Goal: Task Accomplishment & Management: Contribute content

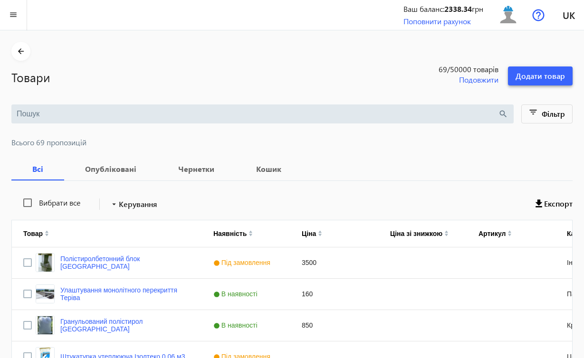
click at [547, 76] on span "Додати товар" at bounding box center [540, 76] width 49 height 10
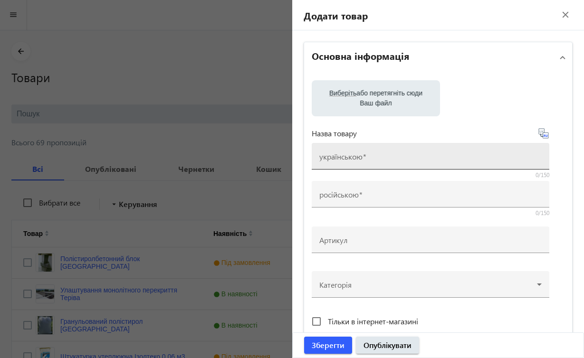
click at [413, 154] on div "українською" at bounding box center [430, 156] width 222 height 27
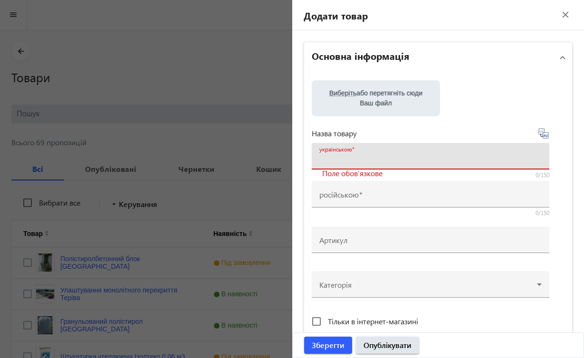
paste input "Rayan floor "[GEOGRAPHIC_DATA]""
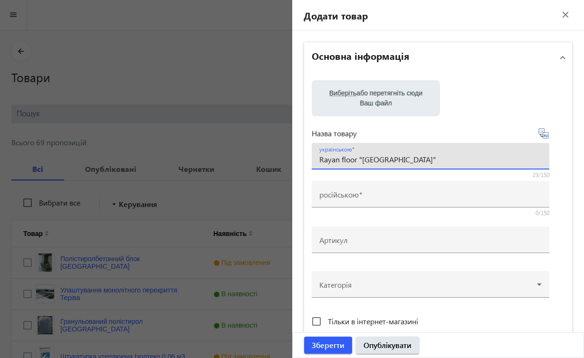
type input "Rayan floor "[GEOGRAPHIC_DATA]""
click at [454, 108] on file-loader "Виберіть або перетягніть сюди Ваш файл" at bounding box center [438, 98] width 253 height 36
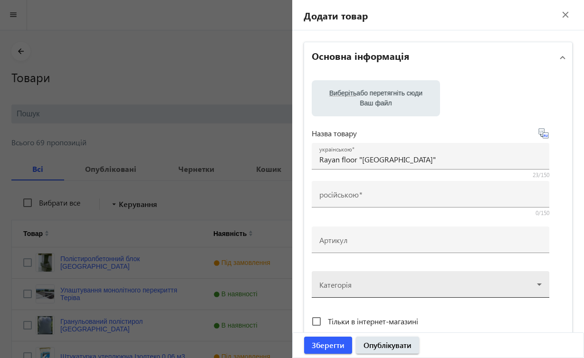
click at [538, 287] on div at bounding box center [430, 281] width 222 height 34
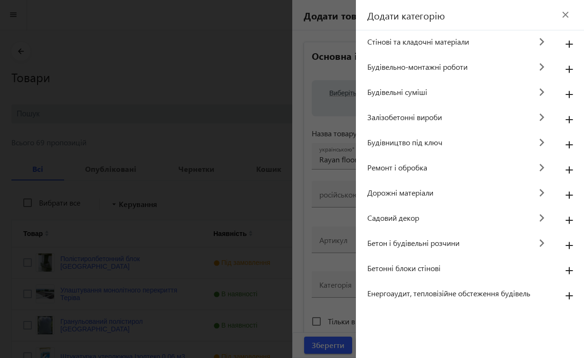
click at [422, 167] on span "Ремонт і обробка" at bounding box center [449, 168] width 164 height 10
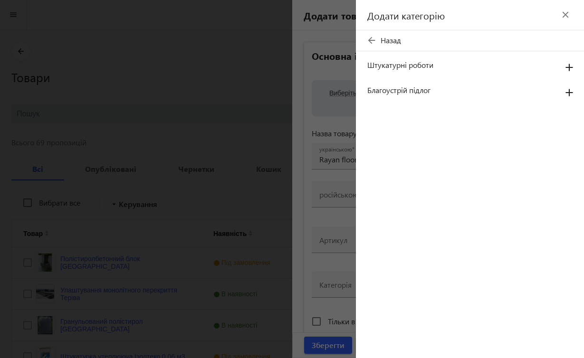
click at [422, 167] on div "Додати категорію close arrow_back Назад Штукатурні роботи add Благоустрій підло…" at bounding box center [470, 179] width 228 height 358
click at [467, 93] on span "Благоустрій підлог" at bounding box center [459, 90] width 185 height 10
click at [384, 91] on span "Благоустрій підлог" at bounding box center [459, 90] width 185 height 10
click at [570, 91] on mat-icon "add" at bounding box center [569, 93] width 23 height 17
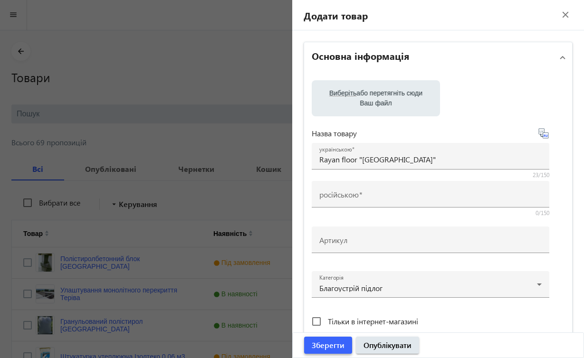
click at [340, 345] on span "Зберегти" at bounding box center [328, 345] width 33 height 10
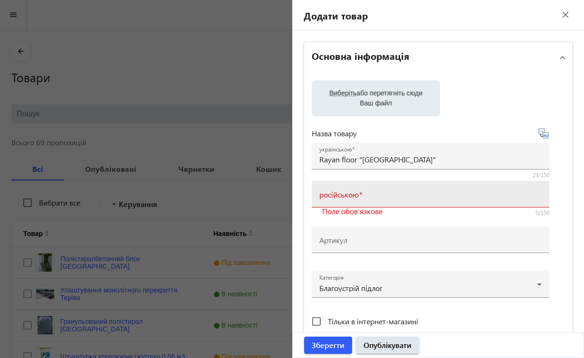
click at [436, 189] on div "російською" at bounding box center [430, 194] width 222 height 27
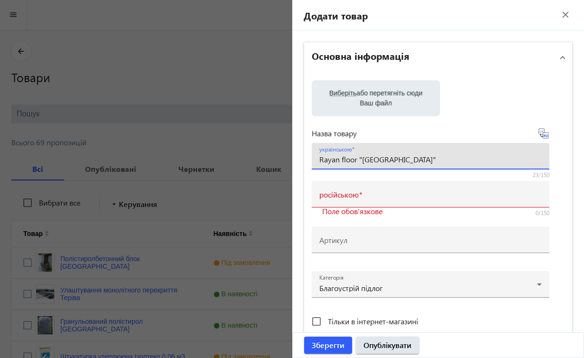
drag, startPoint x: 408, startPoint y: 159, endPoint x: 311, endPoint y: 162, distance: 96.5
click at [312, 162] on div "українською Rayan floor "[GEOGRAPHIC_DATA]"" at bounding box center [431, 156] width 238 height 27
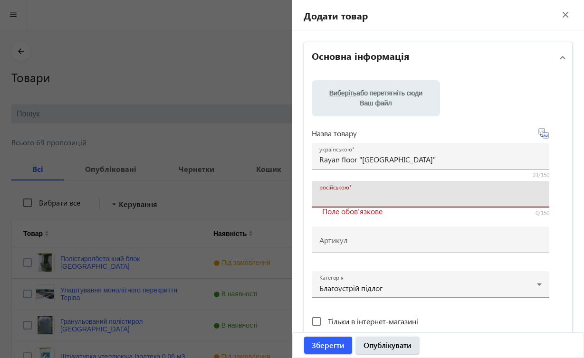
click at [395, 194] on input "російською" at bounding box center [430, 197] width 222 height 10
paste input "Rayan floor "[GEOGRAPHIC_DATA]""
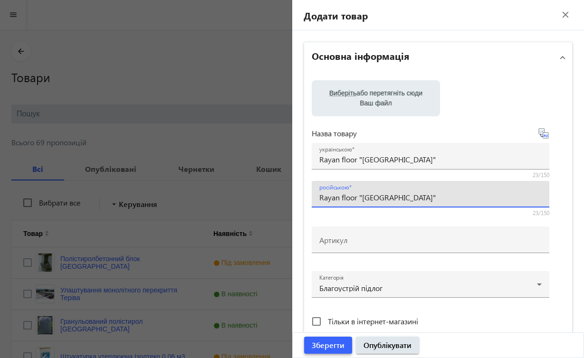
type input "Rayan floor "[GEOGRAPHIC_DATA]""
click at [333, 344] on span "Зберегти" at bounding box center [328, 345] width 33 height 10
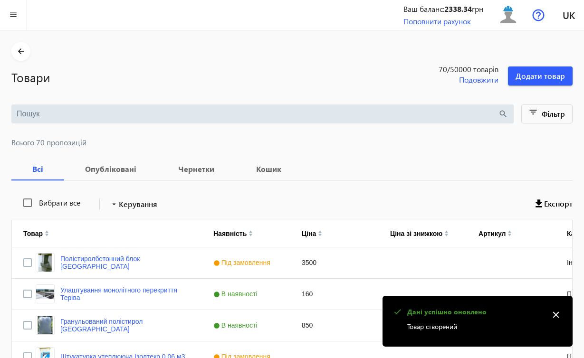
click at [557, 317] on mat-icon "close" at bounding box center [556, 315] width 14 height 14
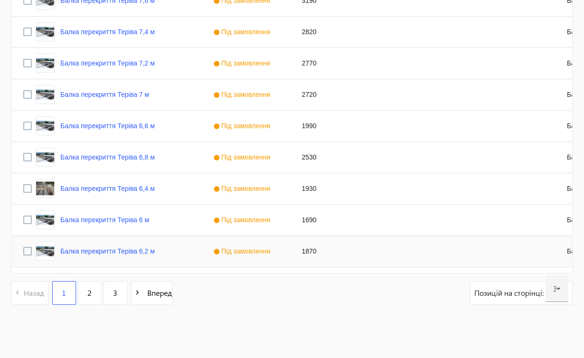
scroll to position [921, 0]
click at [120, 295] on link "3" at bounding box center [116, 293] width 24 height 24
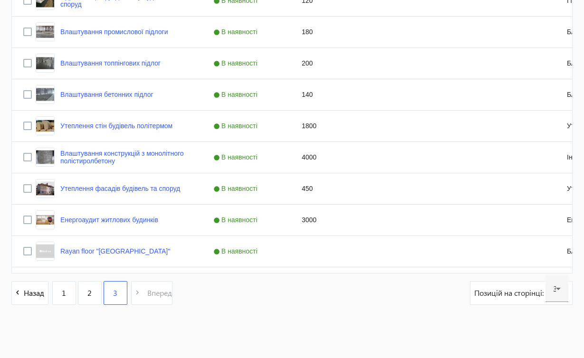
scroll to position [294, 0]
click at [89, 251] on link "Rayan floor "[GEOGRAPHIC_DATA]"" at bounding box center [115, 252] width 110 height 8
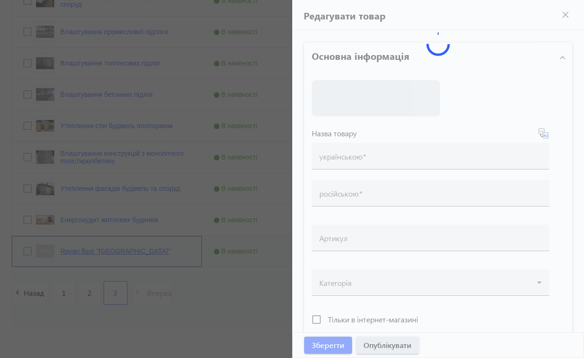
type input "Rayan floor "[GEOGRAPHIC_DATA]""
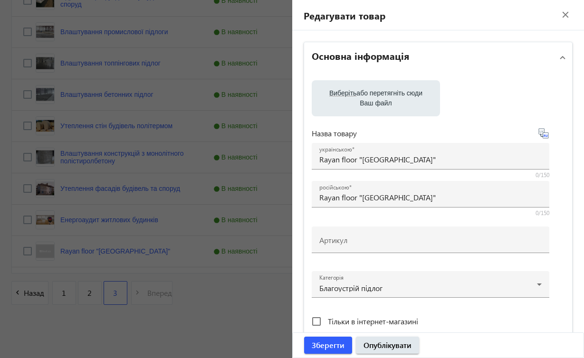
click at [194, 341] on div at bounding box center [292, 179] width 584 height 358
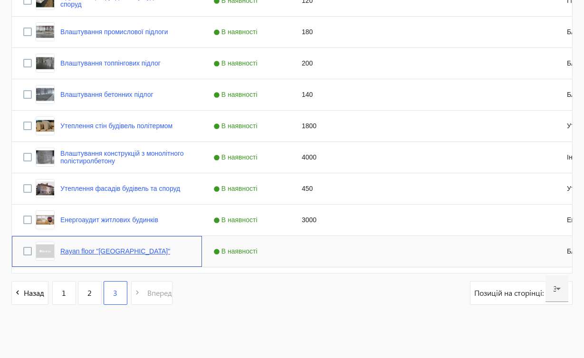
click at [127, 254] on link "Rayan floor "[GEOGRAPHIC_DATA]"" at bounding box center [115, 252] width 110 height 8
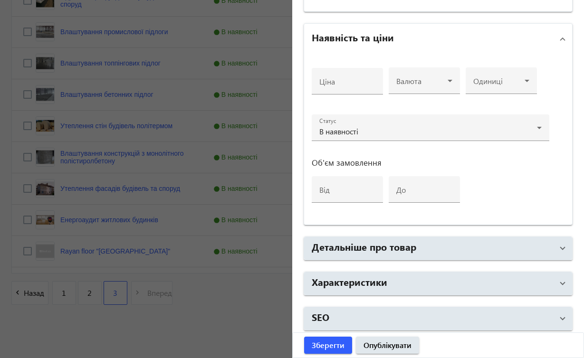
scroll to position [349, 0]
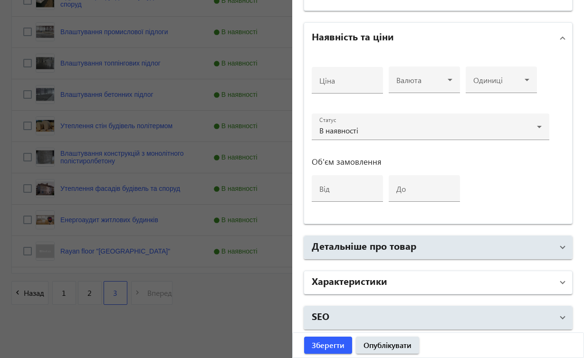
click at [559, 281] on mat-expansion-panel-header "Характеристики" at bounding box center [438, 282] width 269 height 23
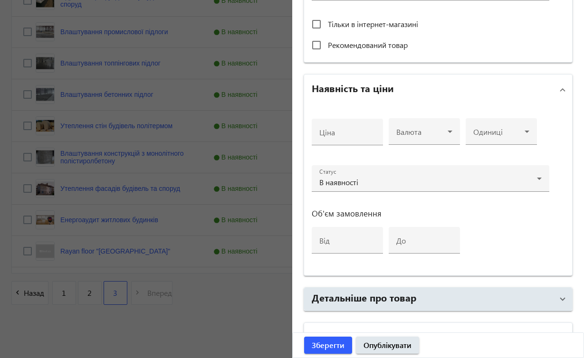
scroll to position [452, 0]
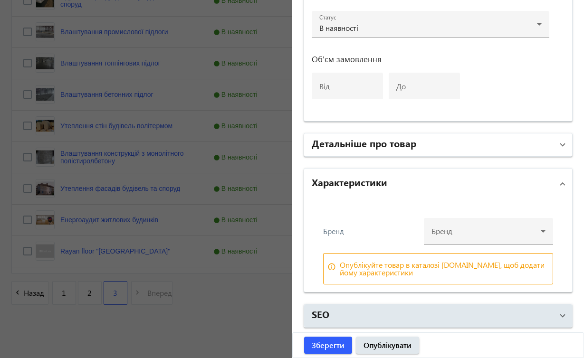
click at [561, 144] on span at bounding box center [563, 145] width 4 height 10
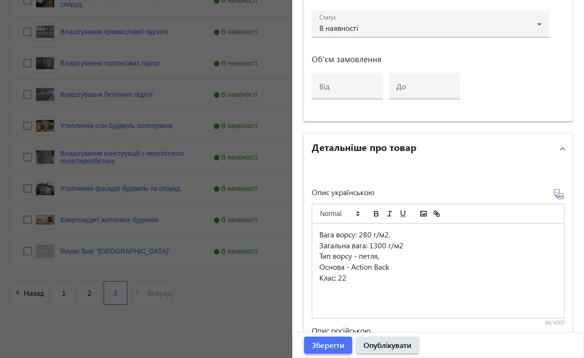
click at [317, 344] on span "Зберегти" at bounding box center [328, 345] width 33 height 10
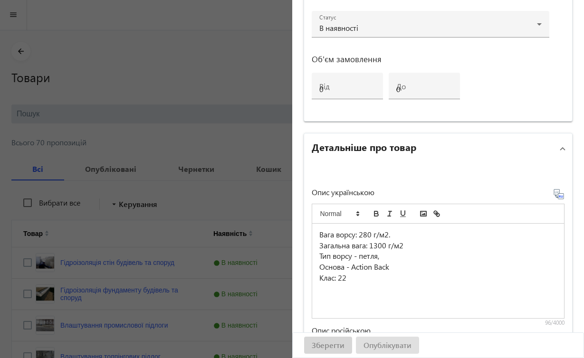
scroll to position [0, 0]
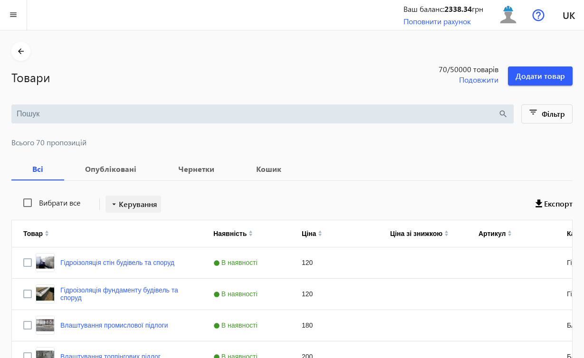
click at [142, 207] on span "Керування" at bounding box center [138, 204] width 38 height 11
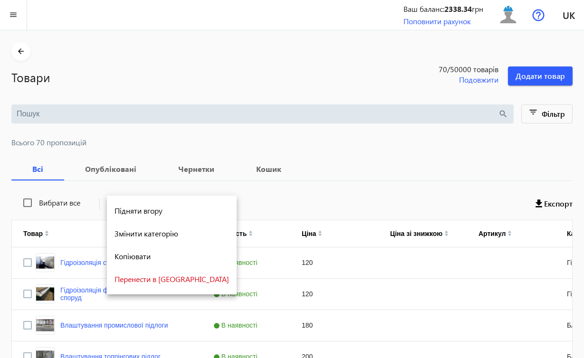
click at [382, 142] on div at bounding box center [292, 179] width 584 height 358
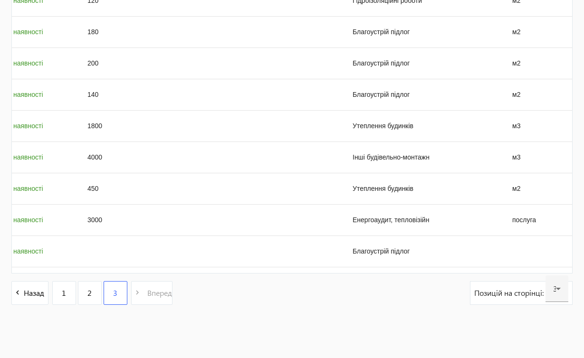
scroll to position [0, 214]
click at [515, 250] on div "Press SPACE to select this row." at bounding box center [536, 251] width 71 height 31
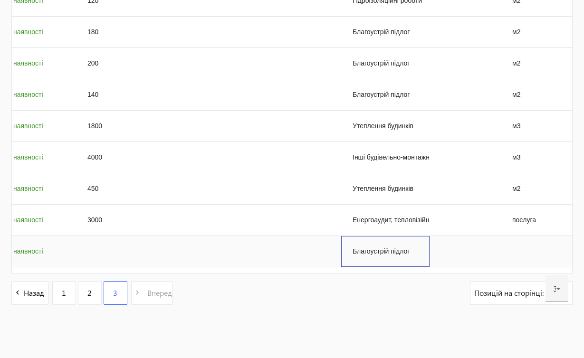
click at [397, 250] on div "Благоустрій підлог" at bounding box center [385, 251] width 88 height 31
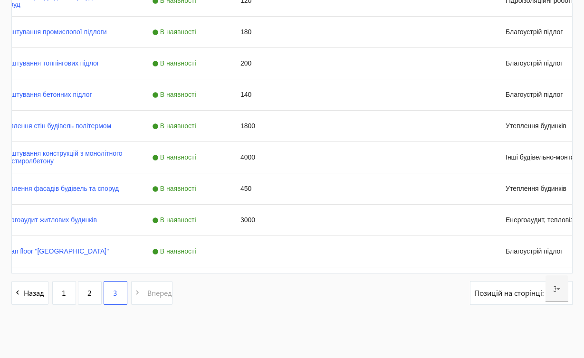
scroll to position [0, 0]
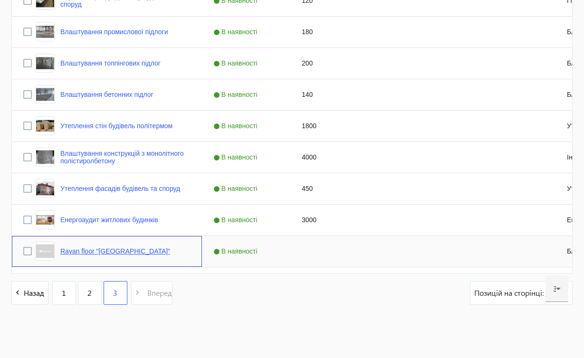
click at [106, 251] on link "Rayan floor "[GEOGRAPHIC_DATA]"" at bounding box center [115, 252] width 110 height 8
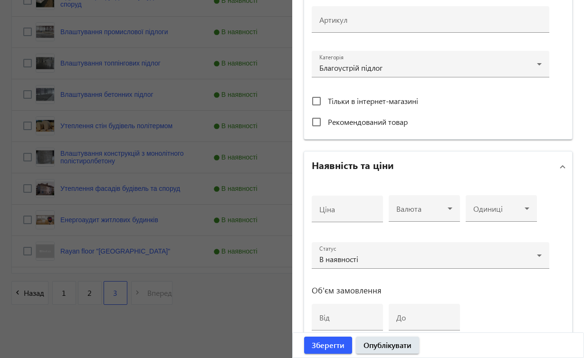
scroll to position [217, 0]
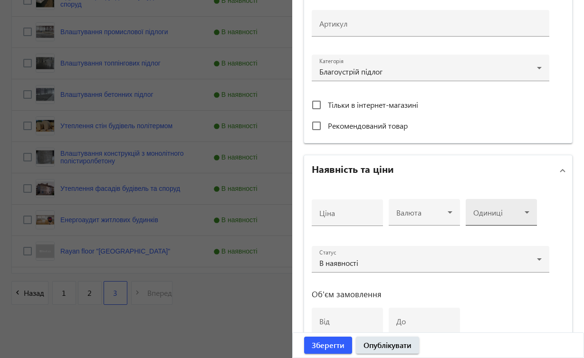
click at [526, 211] on icon at bounding box center [526, 212] width 11 height 11
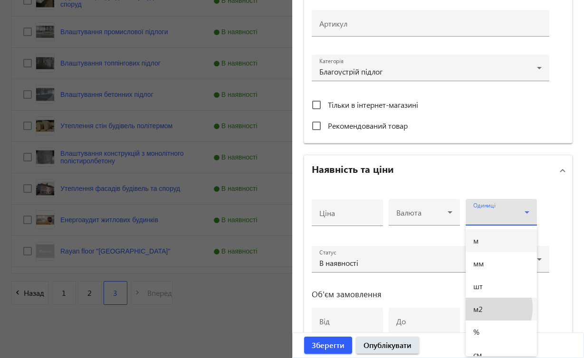
click at [481, 308] on span "м2" at bounding box center [478, 310] width 10 height 8
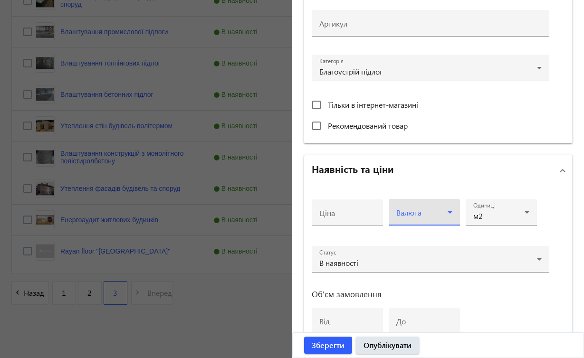
click at [447, 213] on icon at bounding box center [449, 212] width 11 height 11
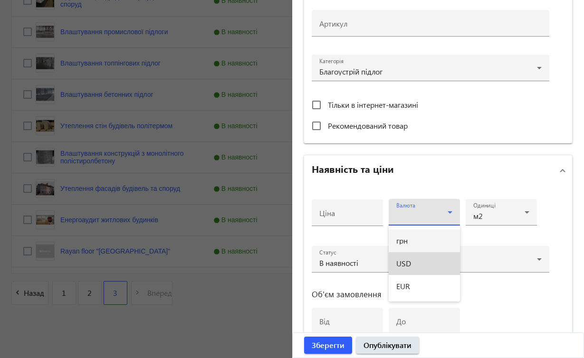
click at [421, 261] on mat-option "USD" at bounding box center [424, 263] width 71 height 23
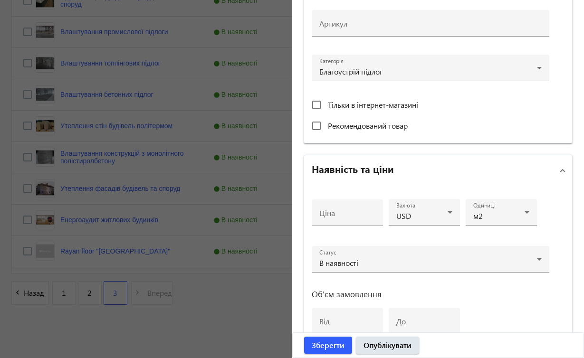
scroll to position [291, 0]
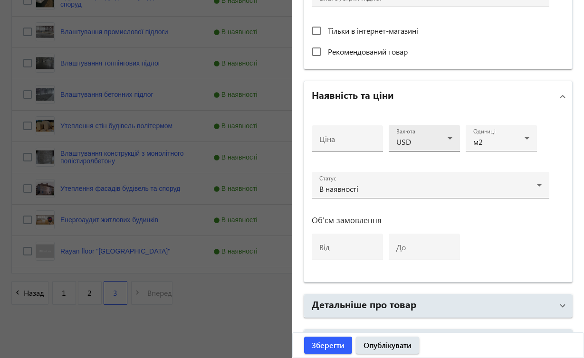
click at [450, 136] on icon at bounding box center [449, 138] width 11 height 11
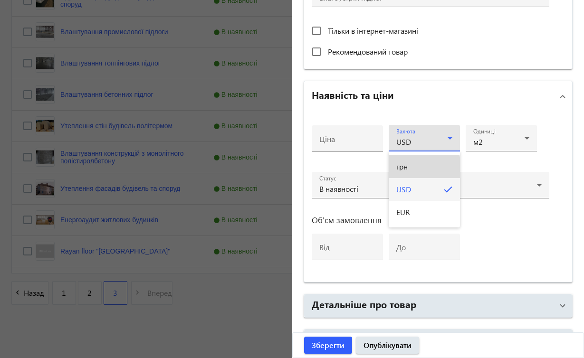
click at [414, 169] on mat-option "грн" at bounding box center [424, 166] width 71 height 23
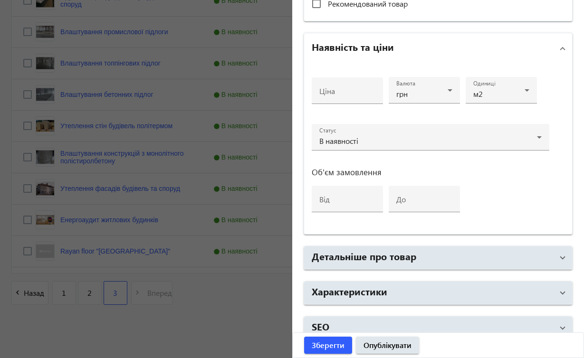
scroll to position [351, 0]
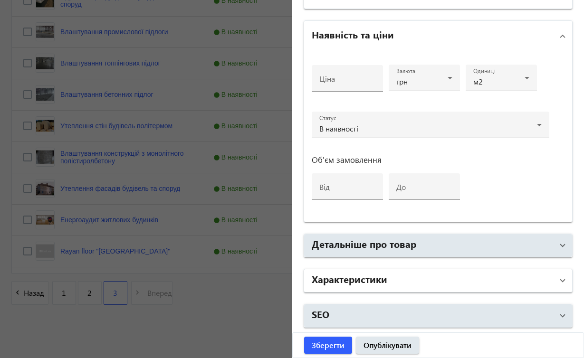
click at [559, 282] on mat-expansion-panel-header "Характеристики" at bounding box center [438, 280] width 269 height 23
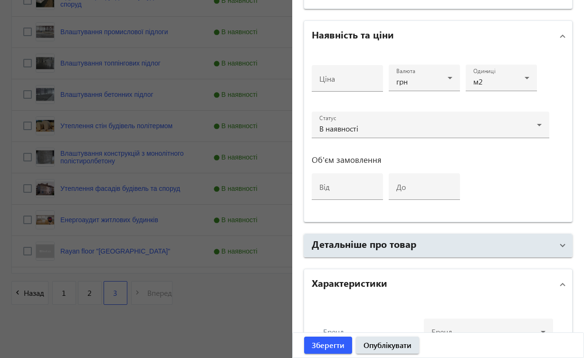
scroll to position [452, 0]
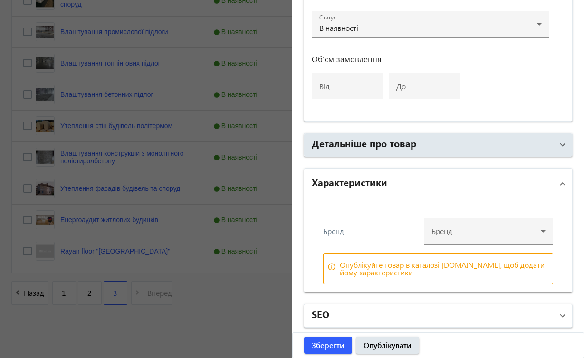
click at [561, 315] on span at bounding box center [563, 316] width 4 height 10
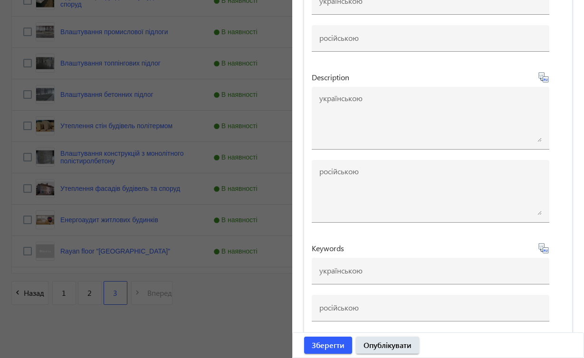
scroll to position [0, 0]
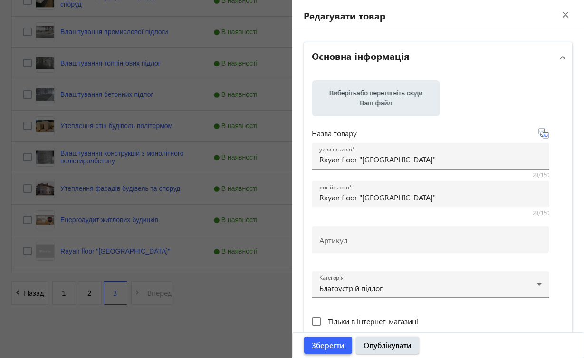
click at [330, 349] on span "Зберегти" at bounding box center [328, 345] width 33 height 10
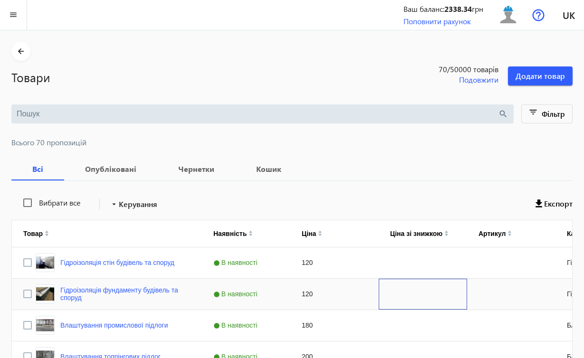
click at [425, 283] on div "Press SPACE to select this row." at bounding box center [423, 294] width 88 height 31
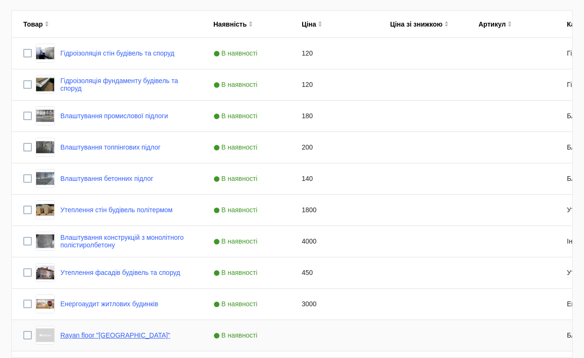
click at [111, 335] on link "Rayan floor "[GEOGRAPHIC_DATA]"" at bounding box center [115, 336] width 110 height 8
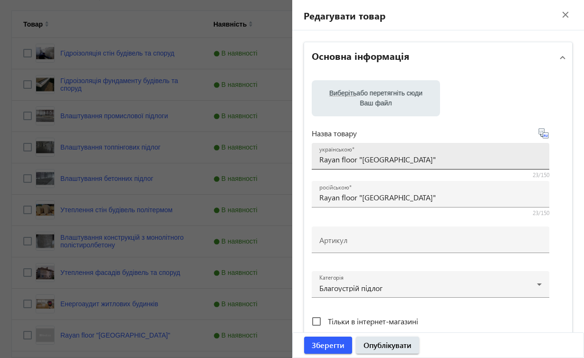
click at [318, 160] on div "українською Rayan floor "[GEOGRAPHIC_DATA]"" at bounding box center [431, 156] width 238 height 27
click at [320, 157] on input "Rayan floor "[GEOGRAPHIC_DATA]"" at bounding box center [430, 159] width 222 height 10
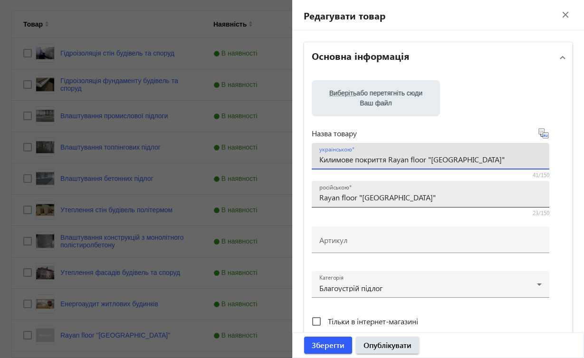
type input "Килимове покриття Rayan floor "[GEOGRAPHIC_DATA]""
click at [318, 197] on div "російською Rayan floor "[GEOGRAPHIC_DATA]"" at bounding box center [431, 194] width 238 height 27
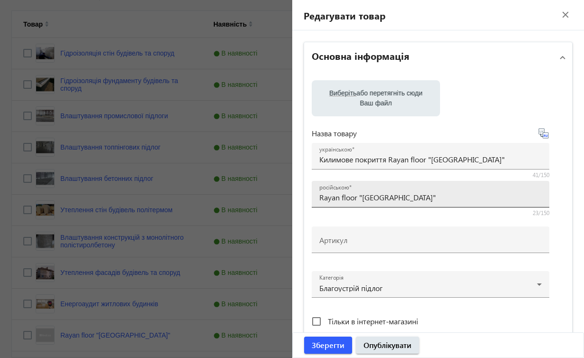
click at [318, 196] on div "російською Rayan floor "[GEOGRAPHIC_DATA]"" at bounding box center [431, 194] width 238 height 27
click at [316, 196] on div "російською Rayan floor "[GEOGRAPHIC_DATA]"" at bounding box center [431, 194] width 238 height 27
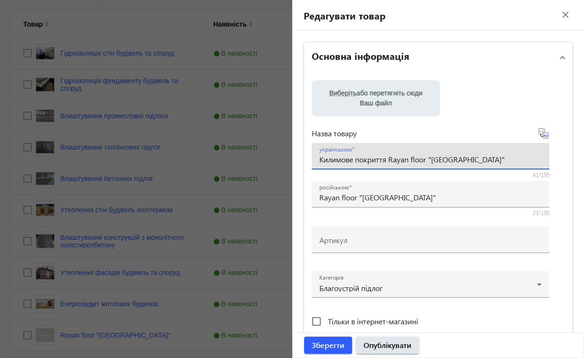
click at [471, 155] on input "Килимове покриття Rayan floor "[GEOGRAPHIC_DATA]"" at bounding box center [430, 159] width 222 height 10
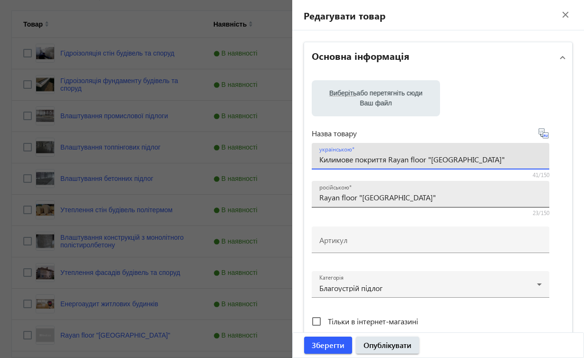
click at [319, 197] on input "Rayan floor "[GEOGRAPHIC_DATA]"" at bounding box center [430, 197] width 222 height 10
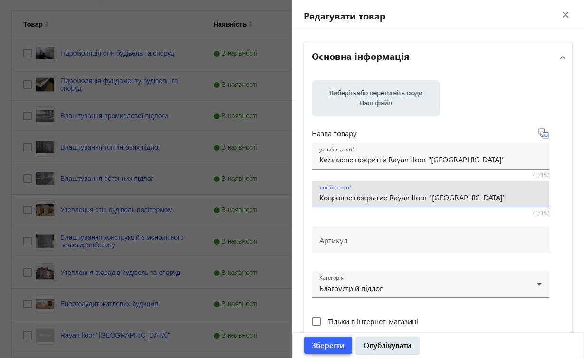
type input "Ковровое покрытие Rayan floor "[GEOGRAPHIC_DATA]""
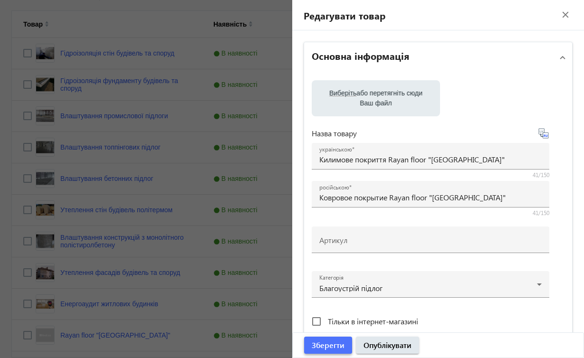
click at [327, 346] on span "Зберегти" at bounding box center [328, 345] width 33 height 10
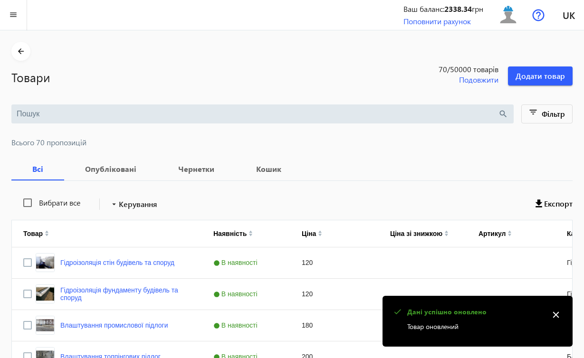
click at [557, 316] on mat-icon "close" at bounding box center [556, 315] width 14 height 14
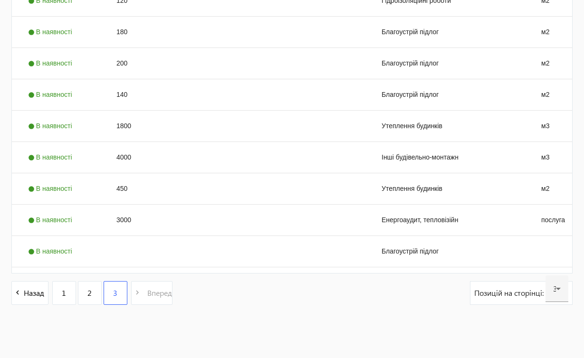
scroll to position [0, 214]
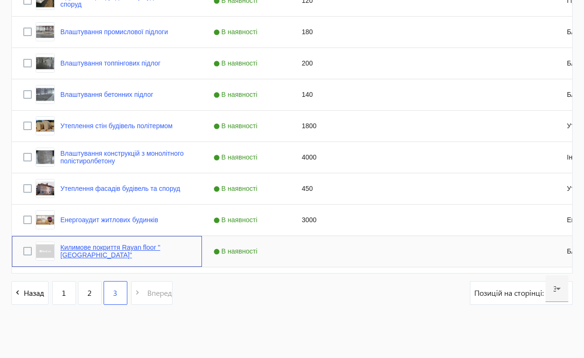
click at [151, 248] on link "Килимове покриття Rayan floor "[GEOGRAPHIC_DATA]"" at bounding box center [125, 251] width 130 height 15
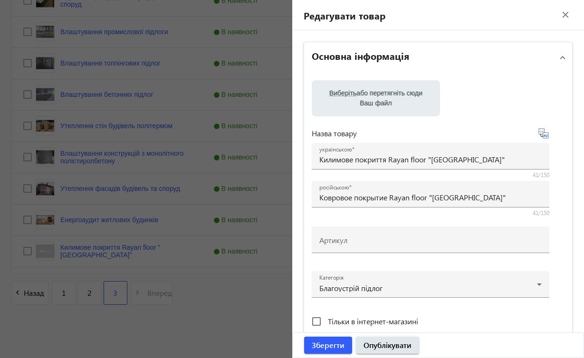
click at [50, 321] on div at bounding box center [292, 179] width 584 height 358
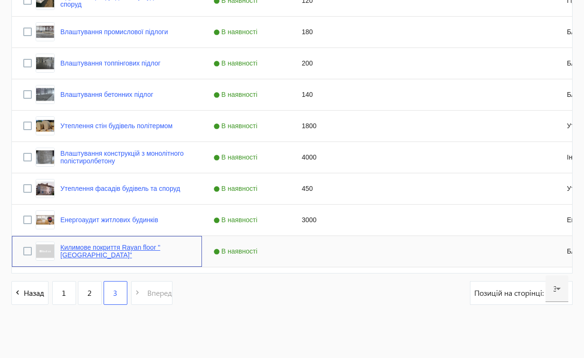
click at [122, 248] on link "Килимове покриття Rayan floor "[GEOGRAPHIC_DATA]"" at bounding box center [125, 251] width 130 height 15
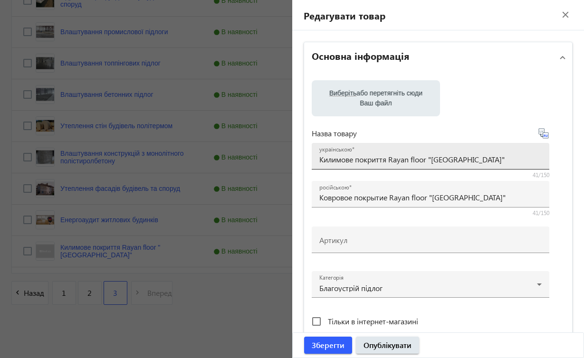
click at [386, 160] on input "Килимове покриття Rayan floor "[GEOGRAPHIC_DATA]"" at bounding box center [430, 159] width 222 height 10
click at [386, 158] on input "Килимове покриття Rayan floor "[GEOGRAPHIC_DATA]"" at bounding box center [430, 159] width 222 height 10
type input "Килимове покриття (Ковролін) Rayan floor "[GEOGRAPHIC_DATA]""
click at [451, 222] on div "Назва товару українською Килимове покриття (Ковролін) Rayan floor "[GEOGRAPHIC_…" at bounding box center [431, 237] width 238 height 230
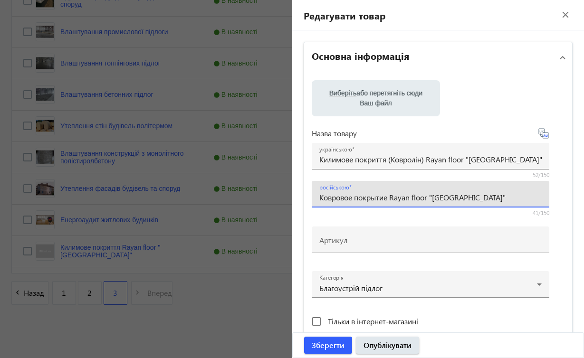
click at [390, 197] on input "Ковровое покрытие Rayan floor "[GEOGRAPHIC_DATA]"" at bounding box center [430, 197] width 222 height 10
type input "Ковровое покрытие (Ковролин) Rayan floor "[GEOGRAPHIC_DATA]""
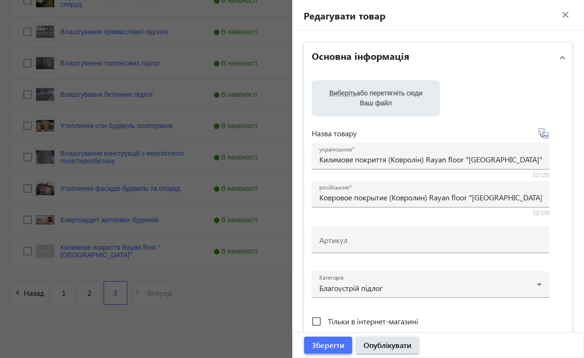
click at [330, 344] on span "Зберегти" at bounding box center [328, 345] width 33 height 10
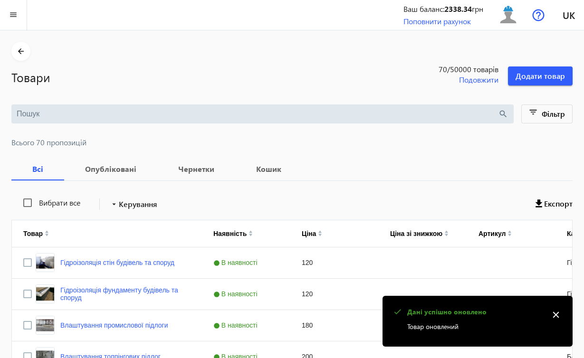
click at [556, 316] on mat-icon "close" at bounding box center [556, 315] width 14 height 14
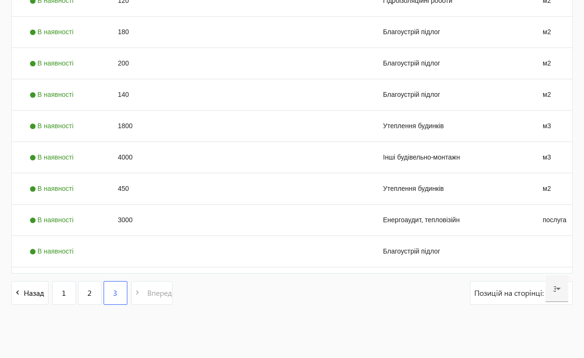
scroll to position [0, 194]
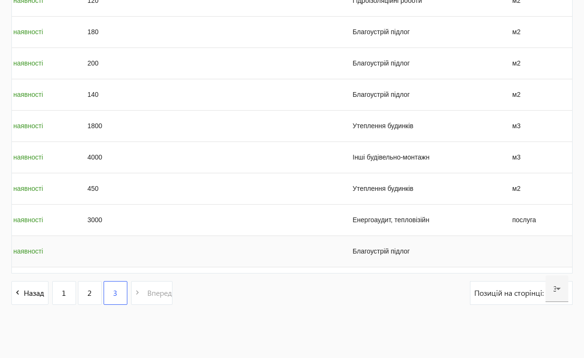
click at [528, 250] on div "Press SPACE to select this row." at bounding box center [536, 251] width 71 height 31
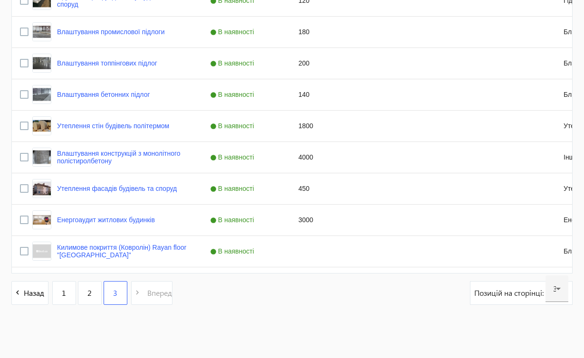
scroll to position [0, 0]
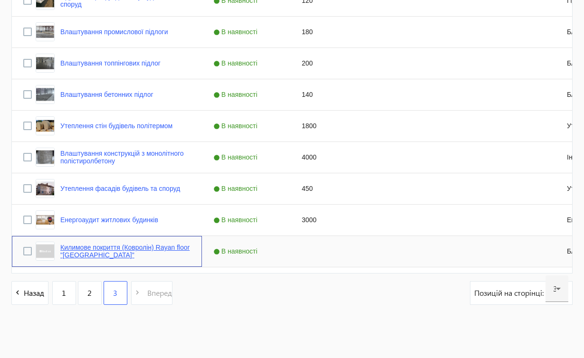
click at [100, 250] on link "Килимове покриття (Ковролін) Rayan floor "[GEOGRAPHIC_DATA]"" at bounding box center [125, 251] width 130 height 15
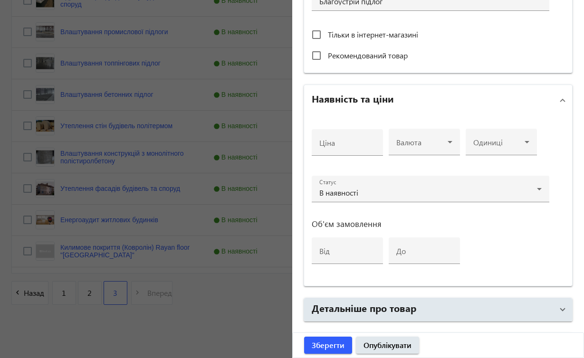
scroll to position [291, 0]
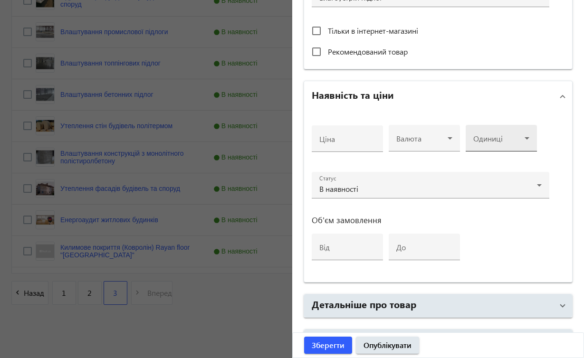
click at [527, 138] on icon at bounding box center [527, 138] width 5 height 2
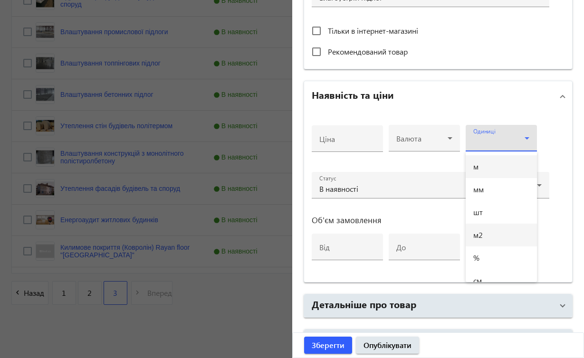
click at [491, 236] on mat-option "м2" at bounding box center [501, 235] width 71 height 23
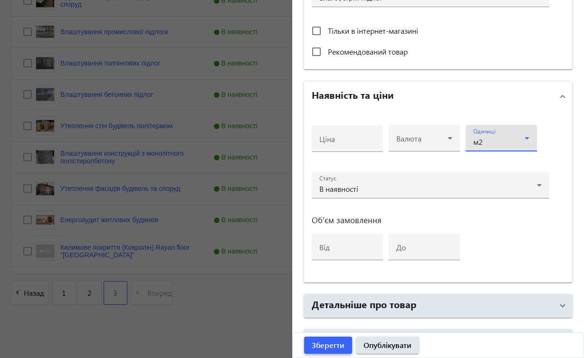
click at [332, 346] on span "Зберегти" at bounding box center [328, 345] width 33 height 10
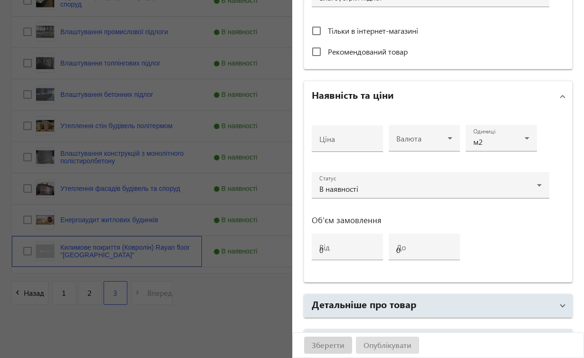
scroll to position [0, 0]
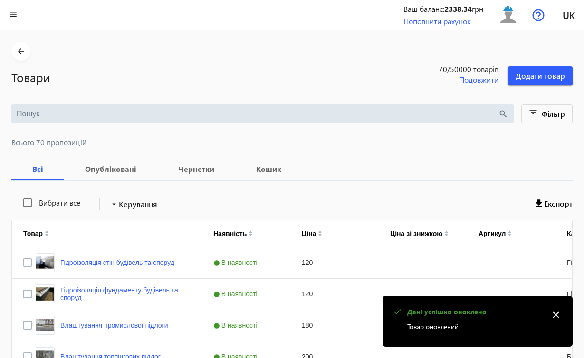
click at [558, 314] on mat-icon "close" at bounding box center [556, 315] width 14 height 14
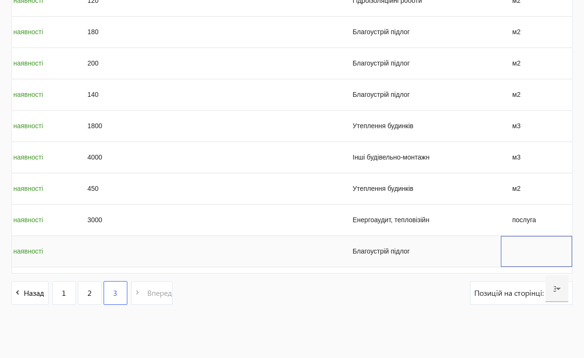
click at [535, 250] on div "Press SPACE to select this row." at bounding box center [536, 251] width 71 height 31
click at [33, 250] on span "В наявності" at bounding box center [22, 252] width 47 height 8
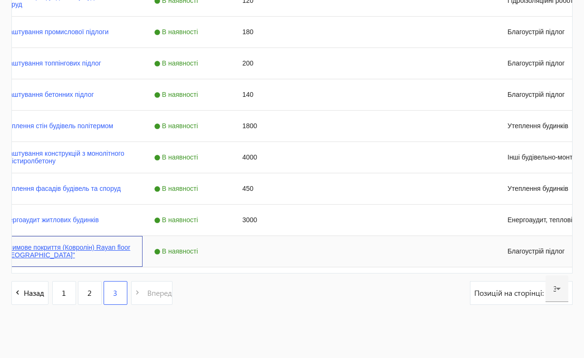
click at [88, 245] on link "Килимове покриття (Ковролін) Rayan floor "[GEOGRAPHIC_DATA]"" at bounding box center [66, 251] width 130 height 15
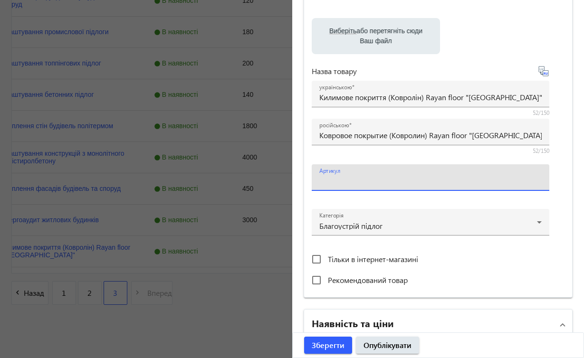
click at [515, 182] on input "Артикул" at bounding box center [430, 181] width 222 height 10
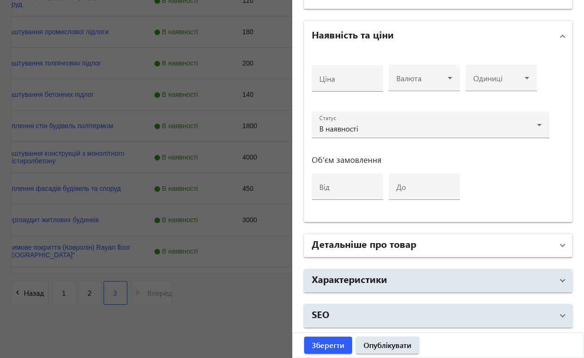
click at [561, 247] on span at bounding box center [563, 245] width 4 height 10
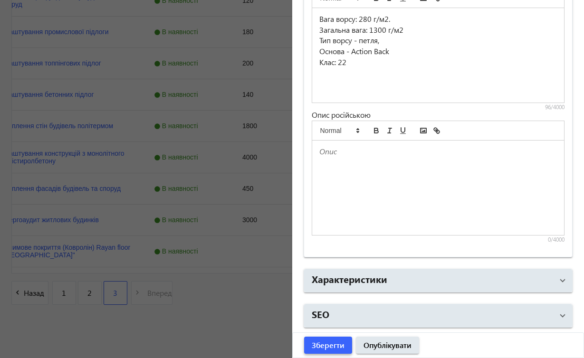
click at [336, 346] on span "Зберегти" at bounding box center [328, 345] width 33 height 10
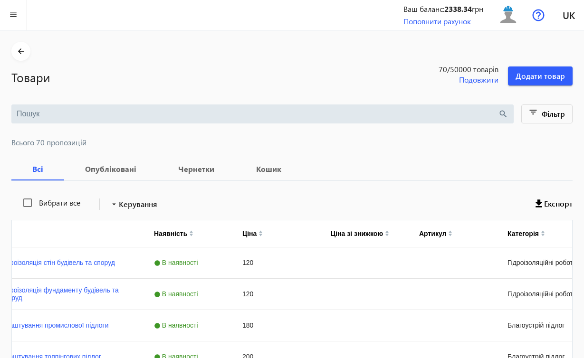
click at [501, 144] on span "Всього 70 пропозицій" at bounding box center [291, 143] width 561 height 8
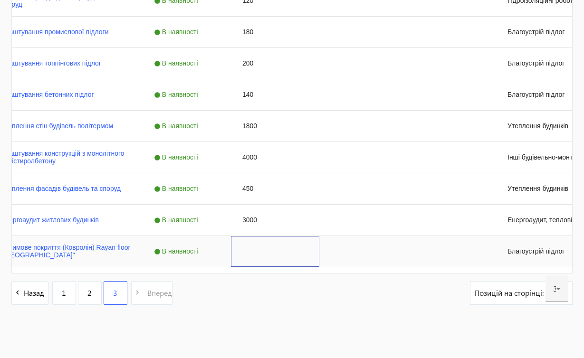
click at [243, 248] on div "Press SPACE to select this row." at bounding box center [275, 251] width 88 height 31
type input "30"
click at [279, 302] on div "navigate_before Назад 1 2 3 navigate_next Вперед Позицій на сторінці: 30" at bounding box center [291, 297] width 561 height 33
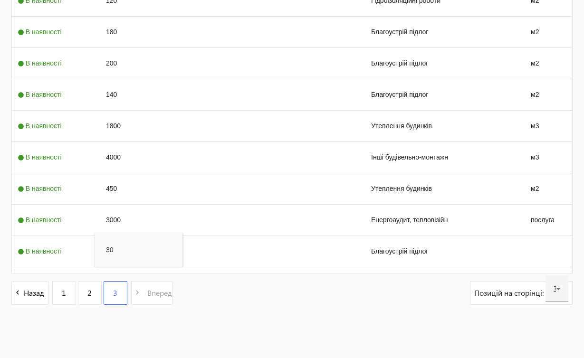
click at [382, 316] on div "Вибрати все arrow_drop_down Керування Експорт Товар Наявність Ціна Ціна зі зниж…" at bounding box center [291, 106] width 561 height 439
click at [298, 261] on div "Press SPACE to select this row." at bounding box center [315, 251] width 88 height 31
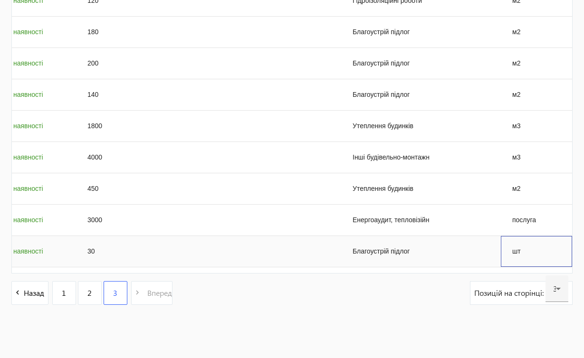
click at [519, 252] on div "шт" at bounding box center [536, 251] width 71 height 31
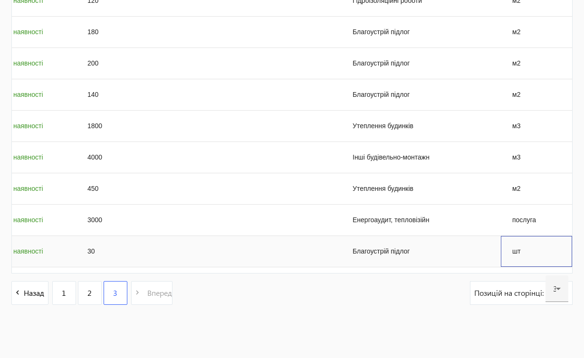
click at [519, 252] on div "шт" at bounding box center [536, 251] width 71 height 31
click at [520, 250] on div "шт" at bounding box center [536, 251] width 71 height 31
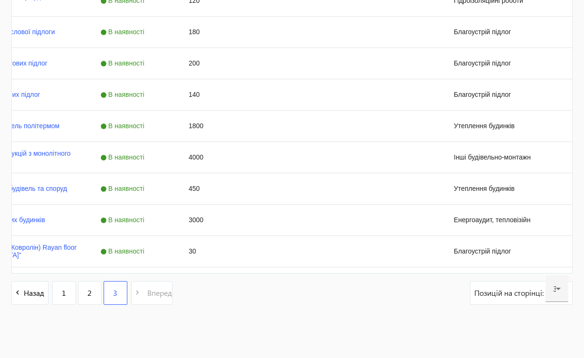
scroll to position [0, 57]
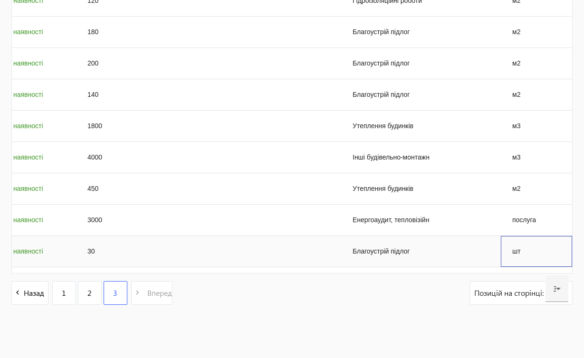
click at [519, 253] on div "шт" at bounding box center [536, 251] width 71 height 31
click at [43, 250] on span "В наявності" at bounding box center [22, 252] width 47 height 8
click at [37, 251] on span "В наявності" at bounding box center [22, 252] width 47 height 8
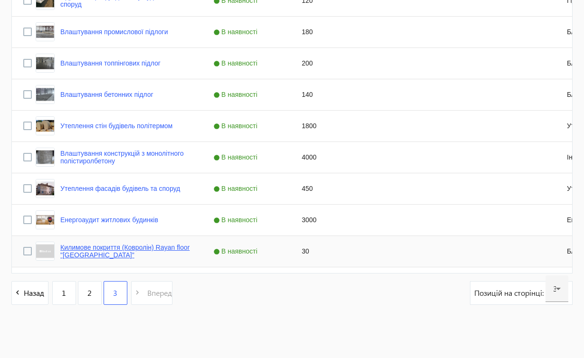
click at [86, 248] on link "Килимове покриття (Ковролін) Rayan floor "[GEOGRAPHIC_DATA]"" at bounding box center [125, 251] width 130 height 15
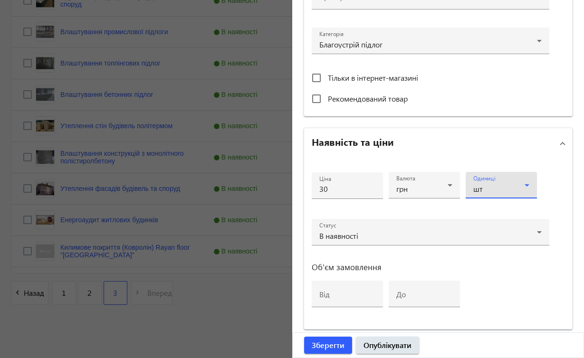
click at [526, 185] on icon at bounding box center [527, 185] width 5 height 2
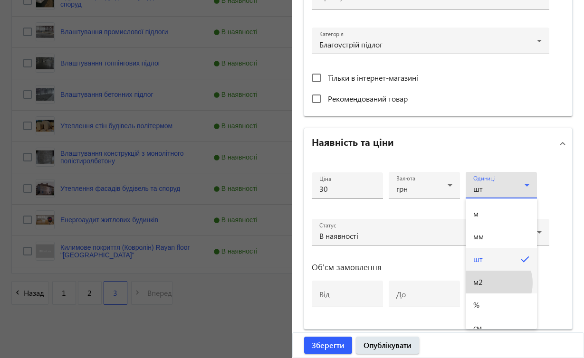
click at [488, 283] on mat-option "м2" at bounding box center [501, 282] width 71 height 23
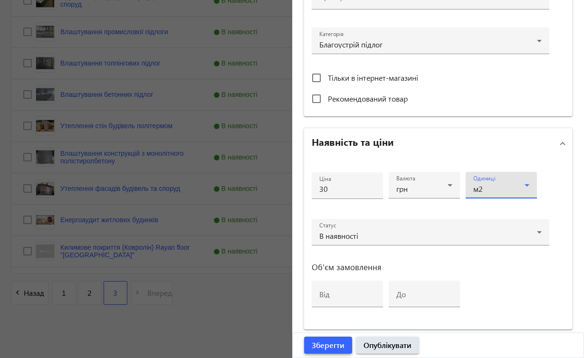
click at [335, 343] on span "Зберегти" at bounding box center [328, 345] width 33 height 10
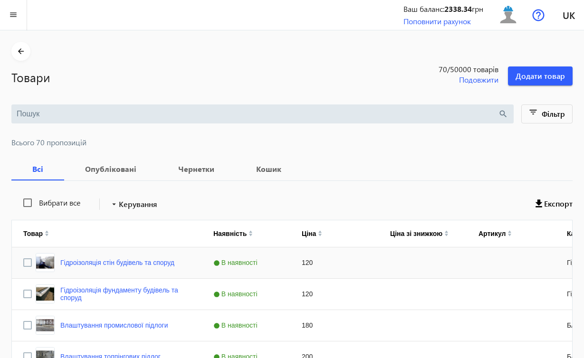
click at [518, 260] on div "Press SPACE to select this row." at bounding box center [511, 263] width 88 height 31
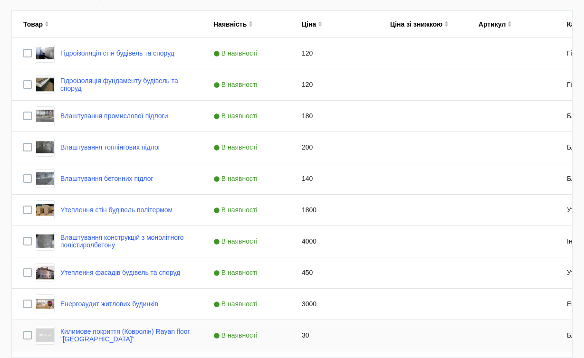
click at [306, 337] on div "30" at bounding box center [334, 335] width 88 height 31
type input "0"
click at [416, 301] on div "Press SPACE to select this row." at bounding box center [423, 304] width 88 height 31
click at [413, 237] on div "Press SPACE to select this row." at bounding box center [423, 241] width 88 height 31
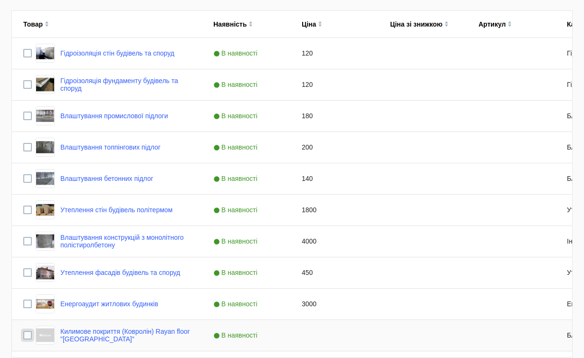
click at [27, 335] on input "Press Space to toggle row selection (unchecked)" at bounding box center [27, 335] width 9 height 9
checkbox input "true"
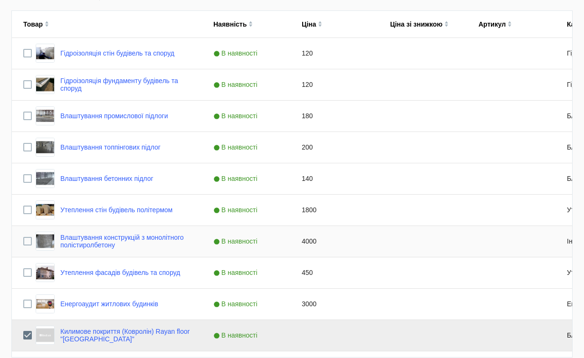
click at [453, 247] on div "Press SPACE to select this row." at bounding box center [423, 241] width 88 height 31
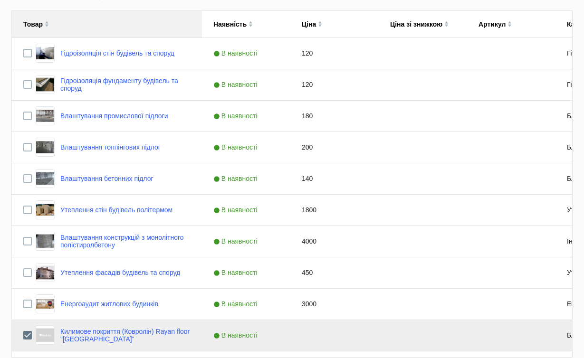
click at [34, 24] on div "Товар" at bounding box center [32, 24] width 19 height 8
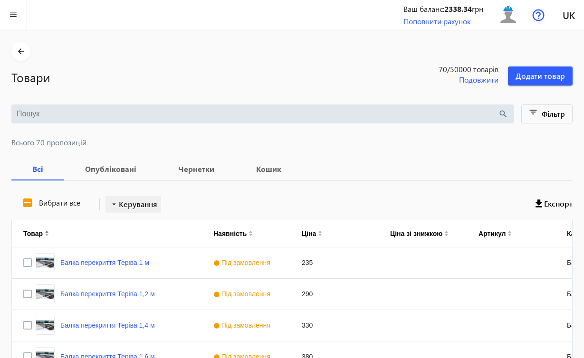
click at [154, 202] on span "Керування" at bounding box center [138, 204] width 38 height 11
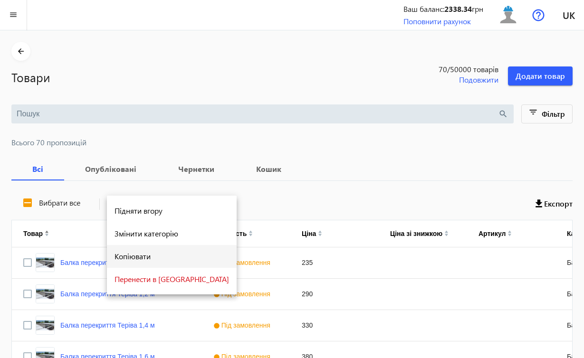
click at [147, 256] on span "Копіювати" at bounding box center [172, 257] width 115 height 8
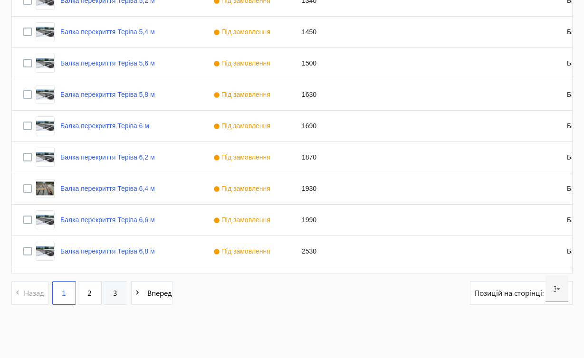
click at [119, 296] on link "3" at bounding box center [116, 293] width 24 height 24
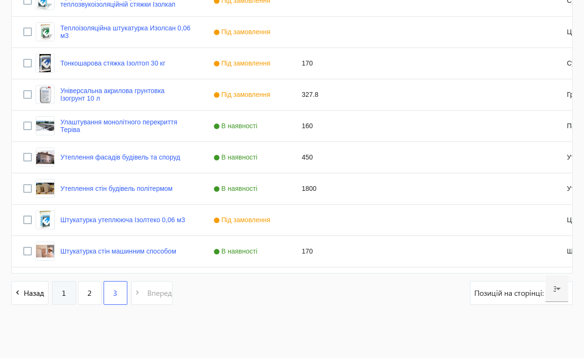
click at [68, 292] on link "1" at bounding box center [64, 293] width 24 height 24
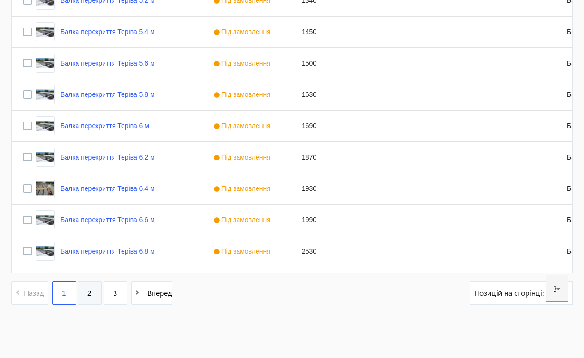
click at [97, 297] on link "2" at bounding box center [90, 293] width 24 height 24
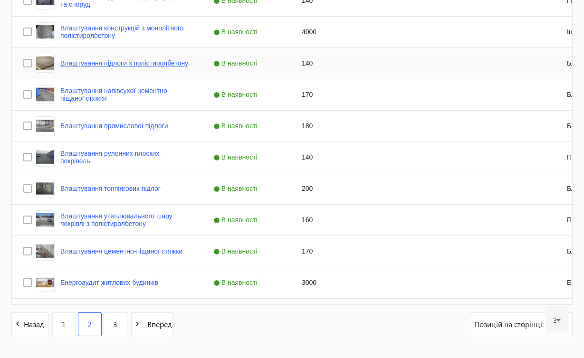
scroll to position [891, 0]
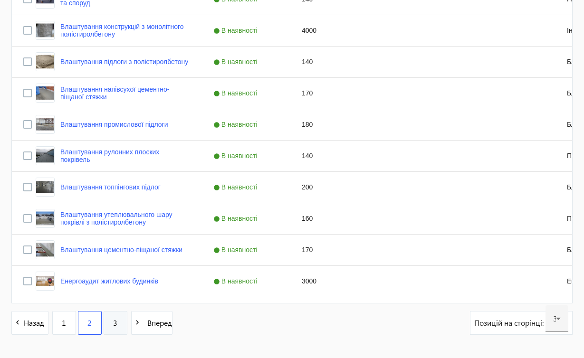
click at [118, 324] on link "3" at bounding box center [116, 323] width 24 height 24
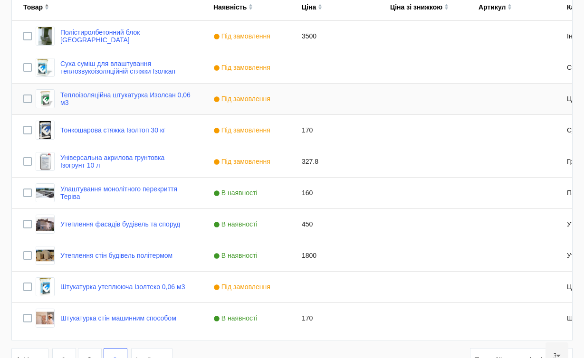
scroll to position [235, 0]
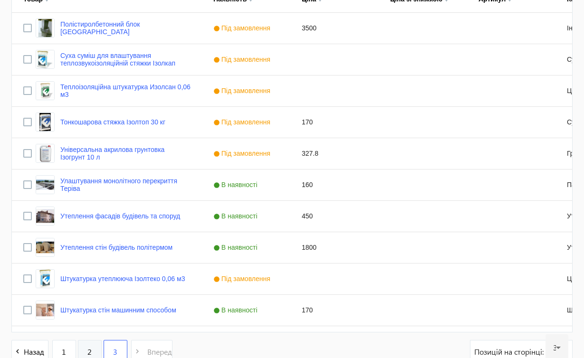
click at [92, 347] on span "2" at bounding box center [89, 352] width 4 height 10
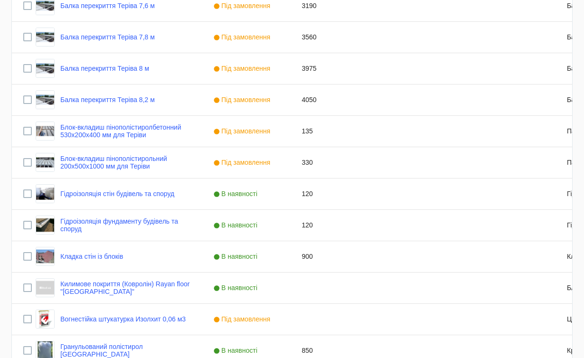
scroll to position [399, 0]
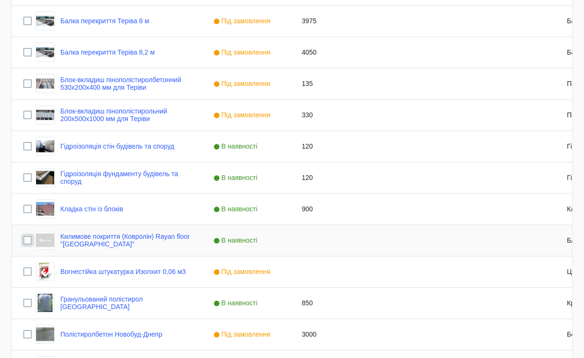
click at [29, 240] on input "Press Space to toggle row selection (unchecked)" at bounding box center [27, 240] width 9 height 9
checkbox input "true"
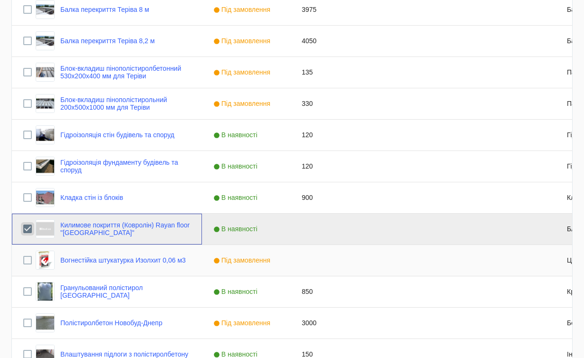
scroll to position [413, 0]
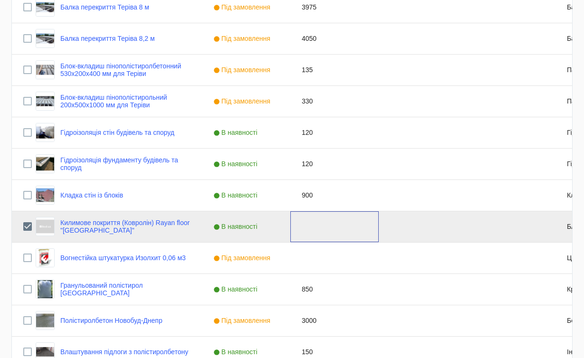
drag, startPoint x: 180, startPoint y: 228, endPoint x: 579, endPoint y: 150, distance: 406.7
click at [473, 171] on div "Press SPACE to select this row." at bounding box center [511, 164] width 88 height 31
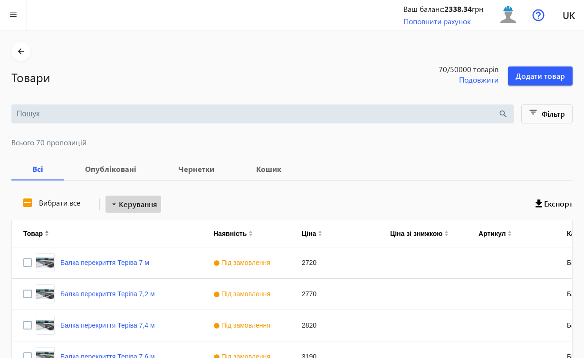
click at [154, 199] on span "Керування" at bounding box center [138, 204] width 38 height 11
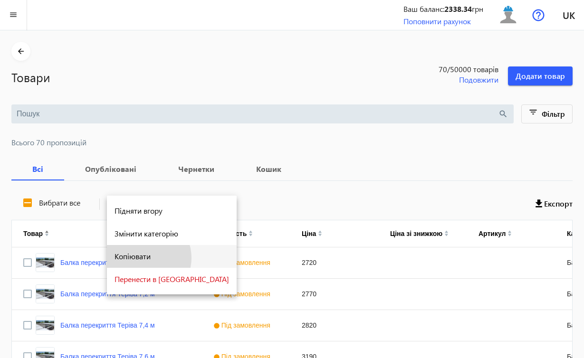
click at [144, 258] on span "Копіювати" at bounding box center [172, 257] width 115 height 8
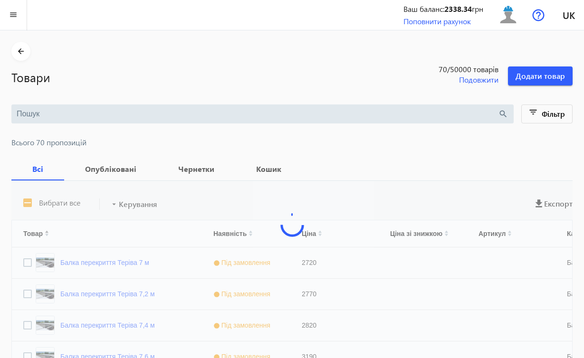
click at [127, 166] on b "Опубліковані" at bounding box center [111, 169] width 70 height 8
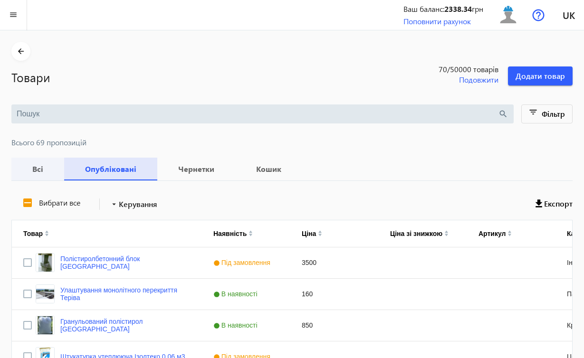
click at [46, 169] on b "Всі" at bounding box center [38, 169] width 30 height 8
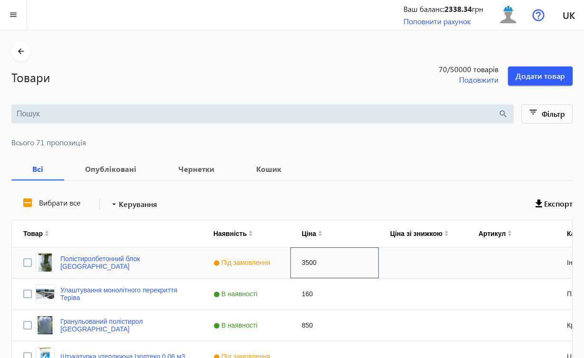
click at [355, 271] on div "3500" at bounding box center [334, 263] width 88 height 31
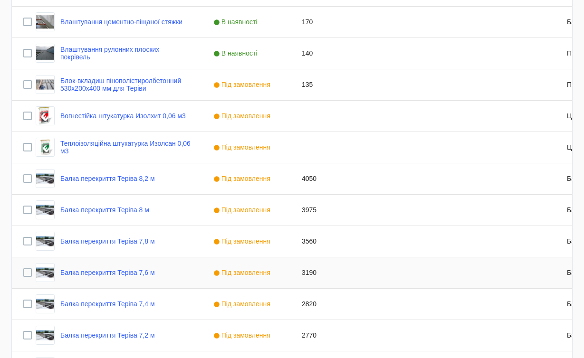
scroll to position [868, 0]
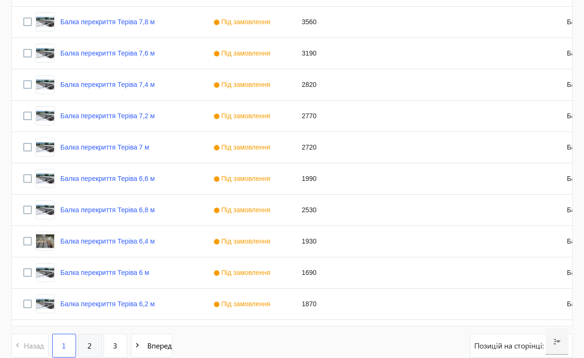
click at [84, 347] on link "2" at bounding box center [90, 346] width 24 height 24
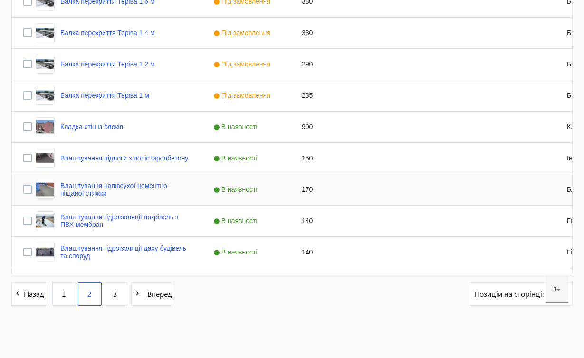
scroll to position [922, 0]
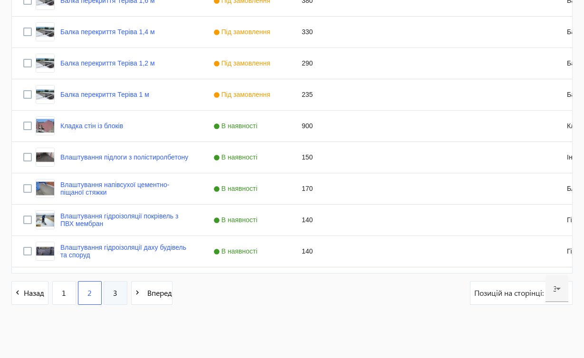
click at [120, 291] on link "3" at bounding box center [116, 293] width 24 height 24
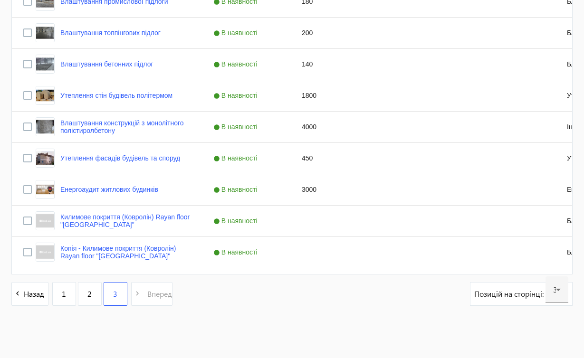
scroll to position [325, 0]
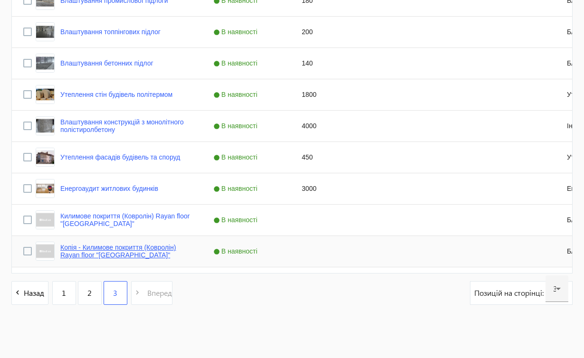
click at [114, 246] on link "Копія - Килимове покриття (Ковролін) Rayan floor "[GEOGRAPHIC_DATA]"" at bounding box center [125, 251] width 130 height 15
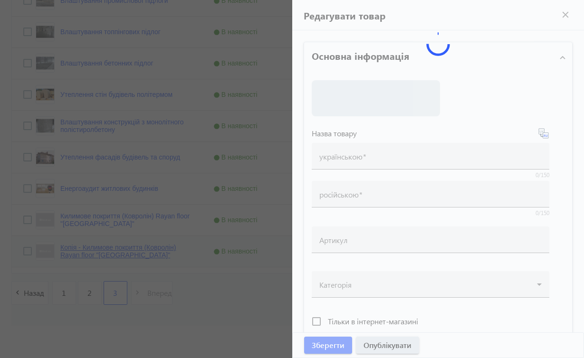
click at [114, 246] on mat-sidenav-container "arrow_back Товари 70 /50000 товарів Подовжити Додати товар search filter_list Ф…" at bounding box center [292, 31] width 584 height 653
type input "Копія - Килимове покриття (Ковролін) Rayan floor "[GEOGRAPHIC_DATA]""
type input "Копия - Ковровое покрытие (Ковролин) Rayan floor "[GEOGRAPHIC_DATA]""
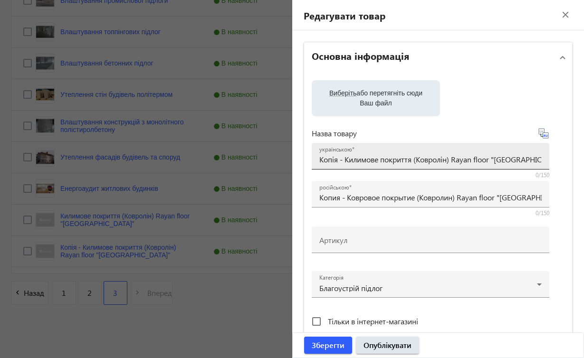
click at [344, 162] on input "Копія - Килимове покриття (Ковролін) Rayan floor "[GEOGRAPHIC_DATA]"" at bounding box center [430, 159] width 222 height 10
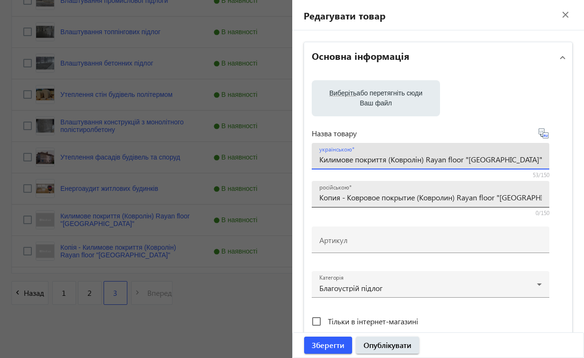
type input "Килимове покриття (Ковролін) Rayan floor "[GEOGRAPHIC_DATA]""
click at [345, 197] on input "Копия - Ковровое покрытие (Ковролин) Rayan floor "[GEOGRAPHIC_DATA]"" at bounding box center [430, 197] width 222 height 10
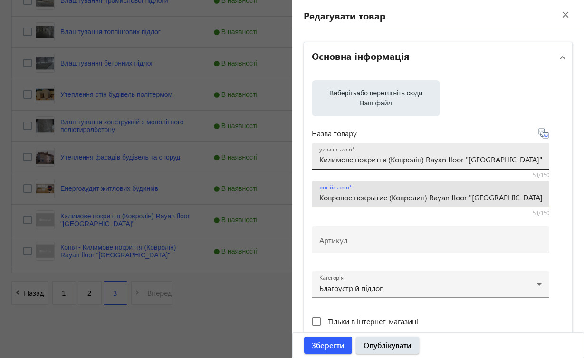
type input "Ковровое покрытие (Ковролин) Rayan floor "[GEOGRAPHIC_DATA]""
click at [519, 159] on input "Килимове покриття (Ковролін) Rayan floor "[GEOGRAPHIC_DATA]"" at bounding box center [430, 159] width 222 height 10
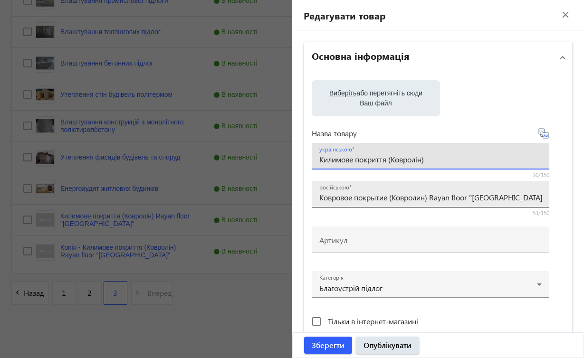
type input "Килимове покриття (Ковролін)"
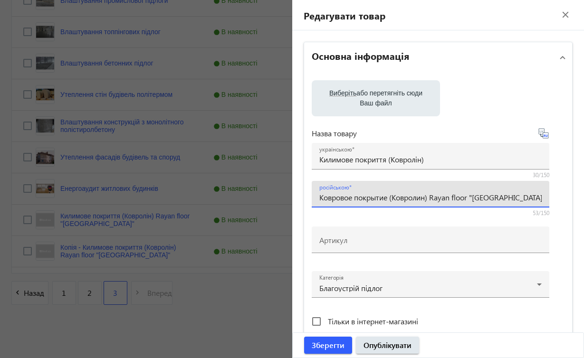
click at [527, 196] on input "Ковровое покрытие (Ковролин) Rayan floor "[GEOGRAPHIC_DATA]"" at bounding box center [430, 197] width 222 height 10
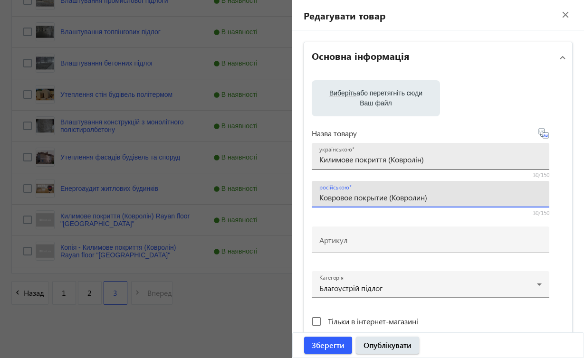
type input "Ковровое покрытие (Ковролин)"
click at [431, 160] on input "Килимове покриття (Ковролін)" at bounding box center [430, 159] width 222 height 10
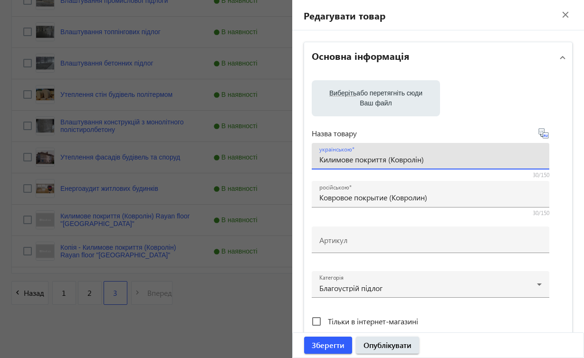
paste input "AW "Medusa""
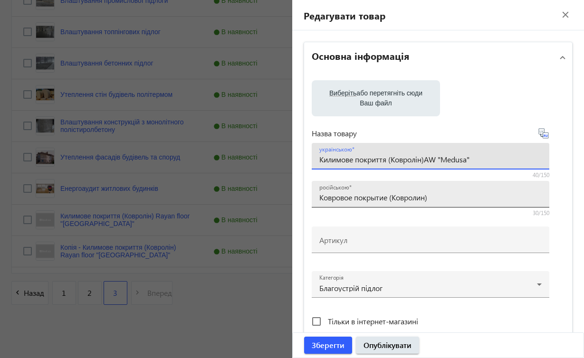
type input "Килимове покриття (Ковролін)AW "Medusa""
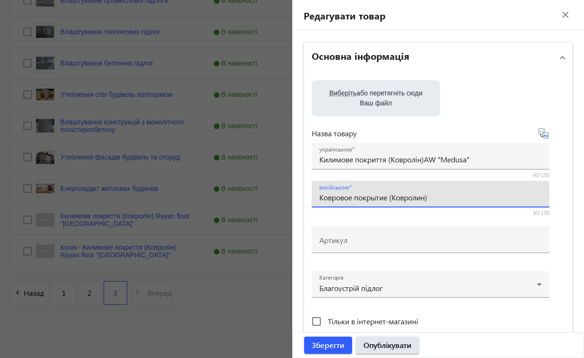
paste input "AW "Medusa""
type input "Ковровое покрытие (Ковролин)AW "Medusa""
click at [528, 319] on div "Тільки в інтернет-магазині" at bounding box center [431, 321] width 238 height 19
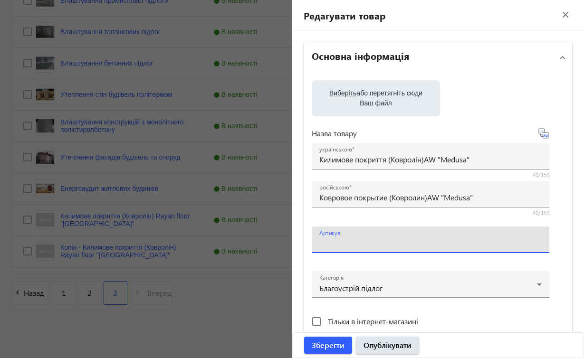
click at [524, 239] on input "Артикул" at bounding box center [430, 243] width 222 height 10
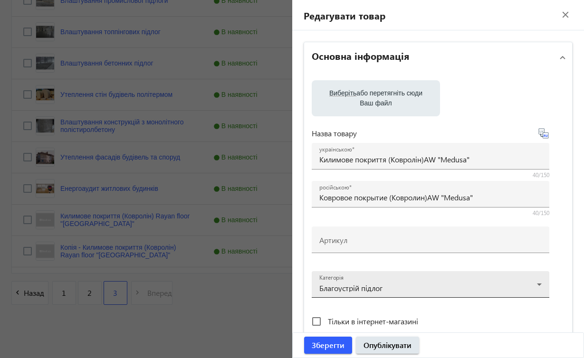
click at [500, 292] on div at bounding box center [430, 281] width 222 height 34
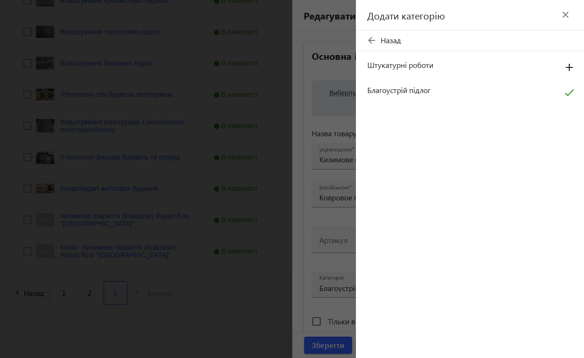
click at [432, 90] on span "Благоустрій підлог" at bounding box center [459, 90] width 185 height 10
click at [292, 19] on div at bounding box center [292, 179] width 584 height 358
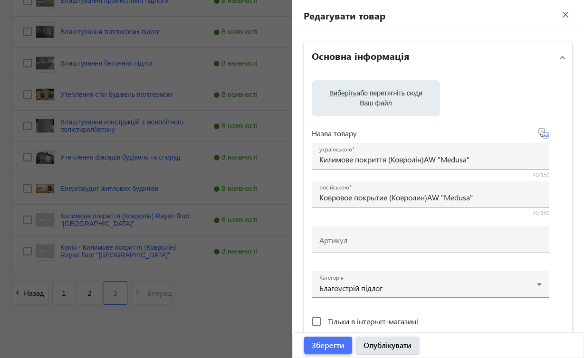
click at [337, 347] on span "Зберегти" at bounding box center [328, 345] width 33 height 10
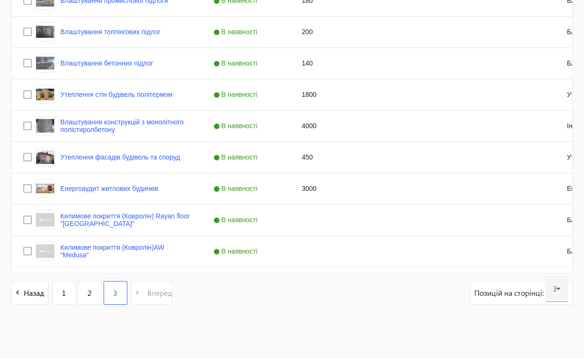
scroll to position [0, 0]
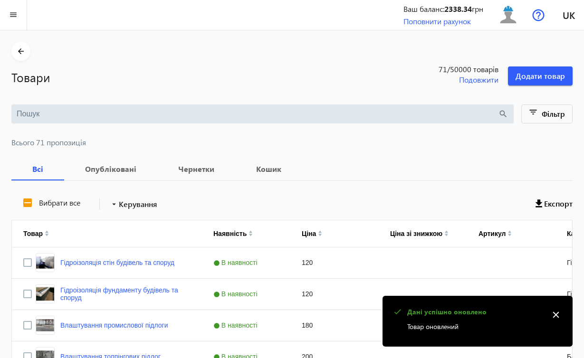
click at [553, 318] on mat-icon "close" at bounding box center [556, 315] width 14 height 14
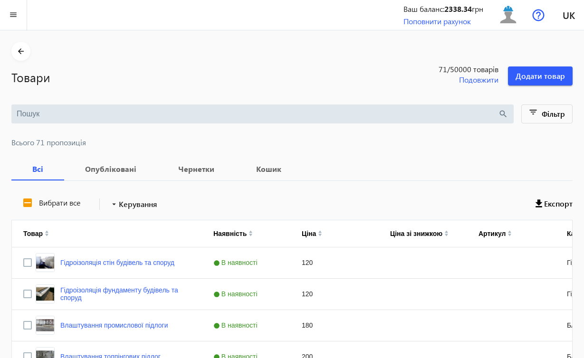
scroll to position [325, 0]
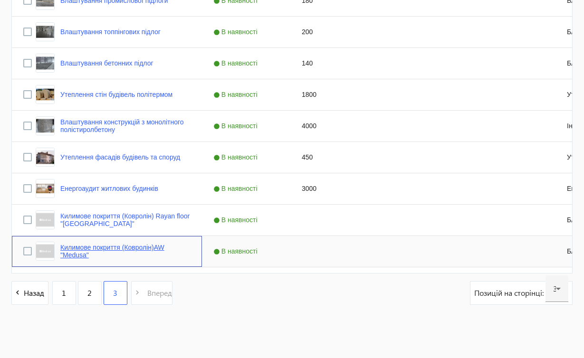
click at [165, 249] on link "Килимове покриття (Ковролін)AW "Medusa"" at bounding box center [125, 251] width 130 height 15
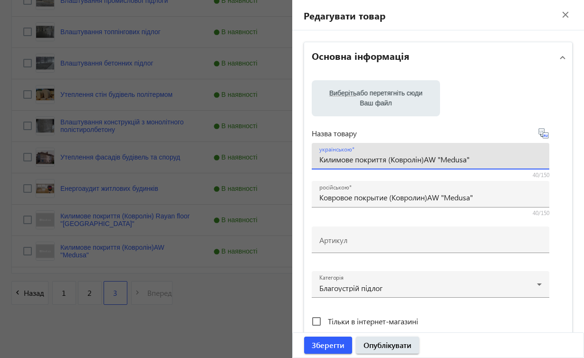
click at [469, 159] on input "Килимове покриття (Ковролін)AW "Medusa"" at bounding box center [430, 159] width 222 height 10
click at [499, 159] on input "Килимове покриття (Ковролін)AW "Medusa"" at bounding box center [430, 159] width 222 height 10
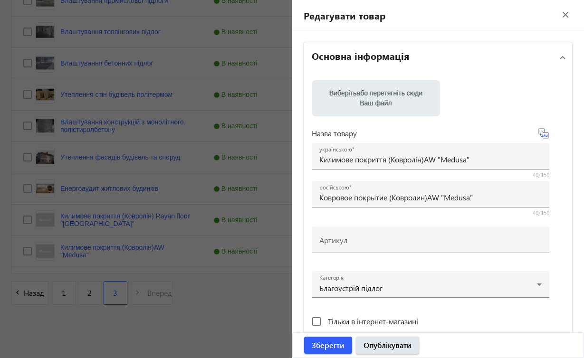
click at [250, 321] on div at bounding box center [292, 179] width 584 height 358
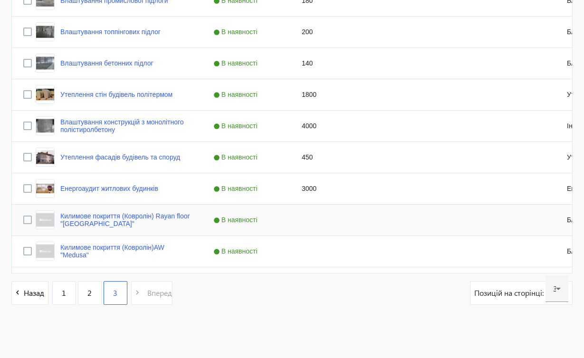
click at [248, 218] on span "В наявності" at bounding box center [236, 220] width 47 height 8
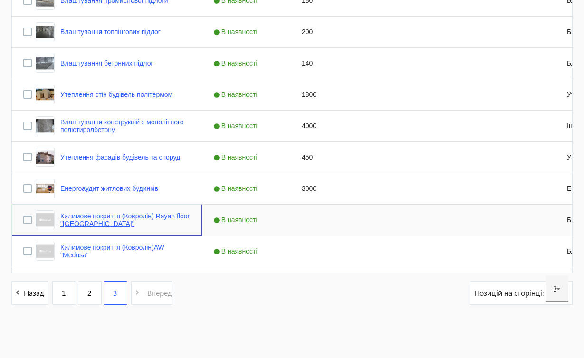
click at [148, 216] on link "Килимове покриття (Ковролін) Rayan floor "[GEOGRAPHIC_DATA]"" at bounding box center [125, 219] width 130 height 15
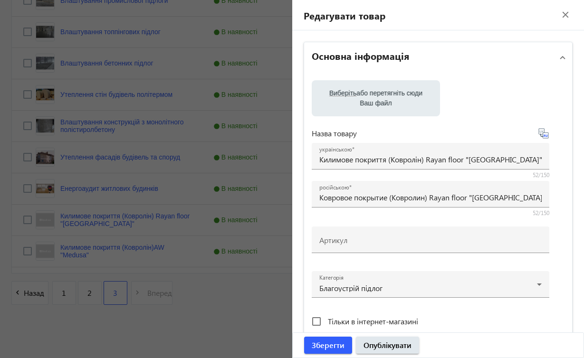
click at [148, 215] on div at bounding box center [292, 179] width 584 height 358
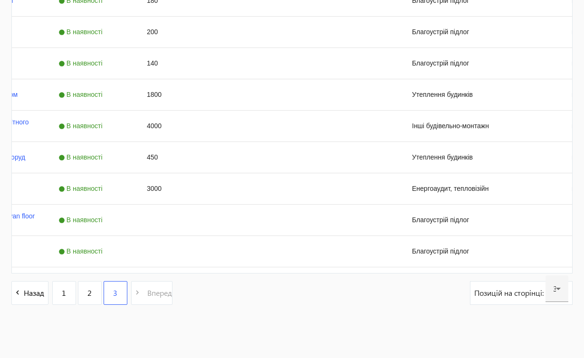
scroll to position [0, 142]
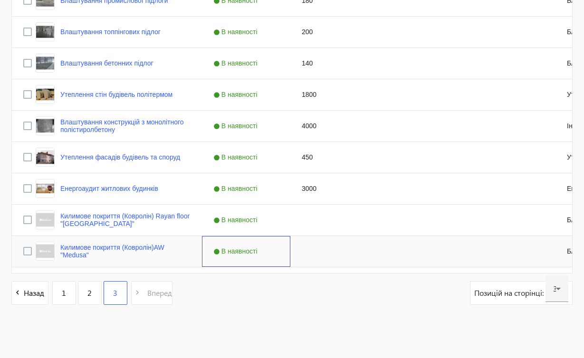
click at [236, 254] on span "В наявності" at bounding box center [236, 252] width 47 height 8
click at [26, 251] on input "Press Space to toggle row selection (unchecked)" at bounding box center [27, 251] width 9 height 9
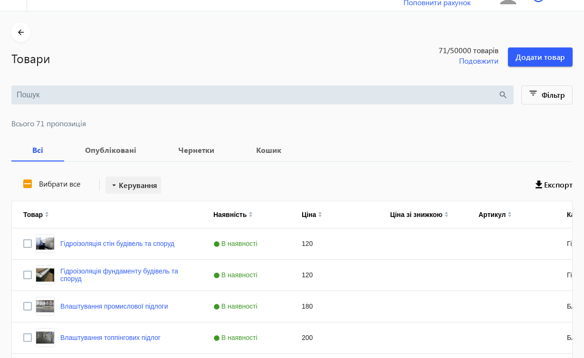
click at [137, 188] on span "Керування" at bounding box center [138, 185] width 38 height 11
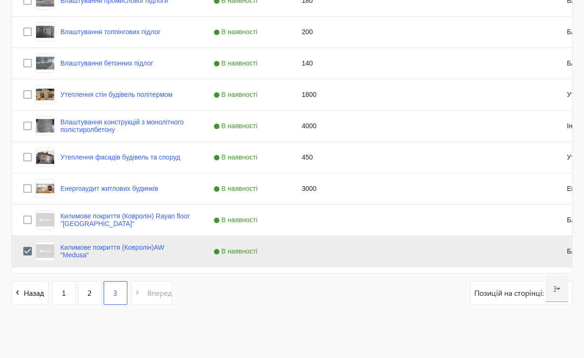
click at [413, 320] on div at bounding box center [292, 179] width 584 height 358
click at [28, 251] on input "Press Space to toggle row selection (checked)" at bounding box center [27, 251] width 9 height 9
checkbox input "false"
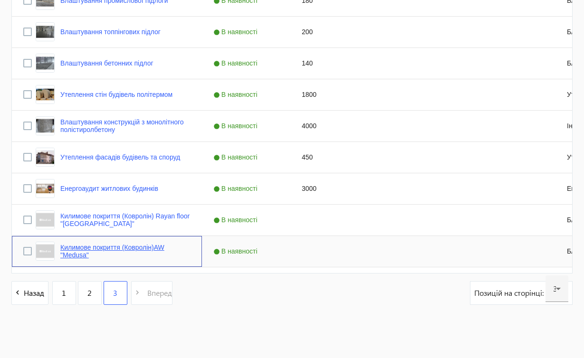
click at [151, 246] on link "Килимове покриття (Ковролін)AW "Medusa"" at bounding box center [125, 251] width 130 height 15
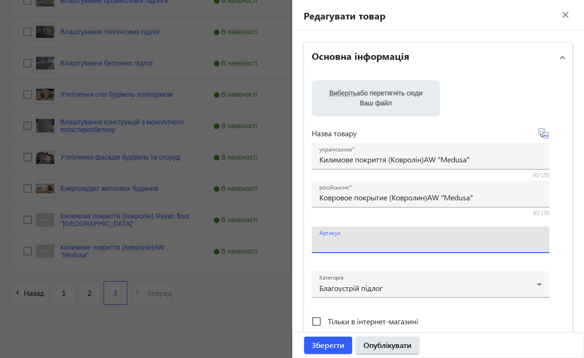
click at [449, 242] on input "Артикул" at bounding box center [430, 243] width 222 height 10
click at [413, 348] on span "submit" at bounding box center [387, 345] width 63 height 23
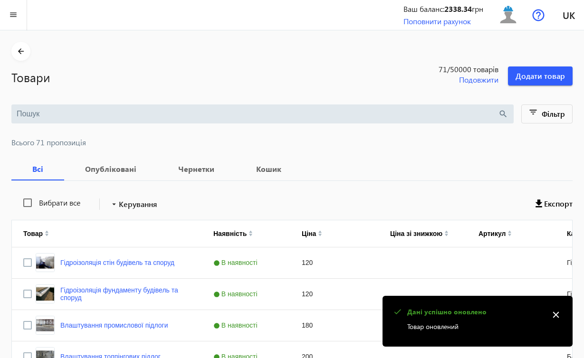
click at [558, 314] on mat-icon "close" at bounding box center [556, 315] width 14 height 14
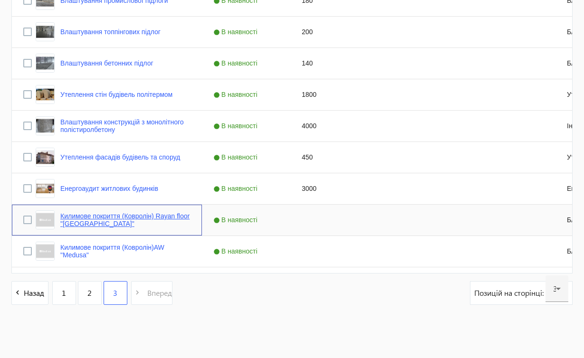
click at [159, 213] on link "Килимове покриття (Ковролін) Rayan floor "[GEOGRAPHIC_DATA]"" at bounding box center [125, 219] width 130 height 15
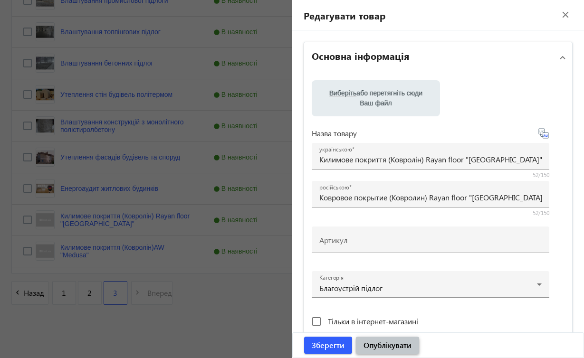
click at [364, 341] on span "Опублікувати" at bounding box center [388, 345] width 48 height 10
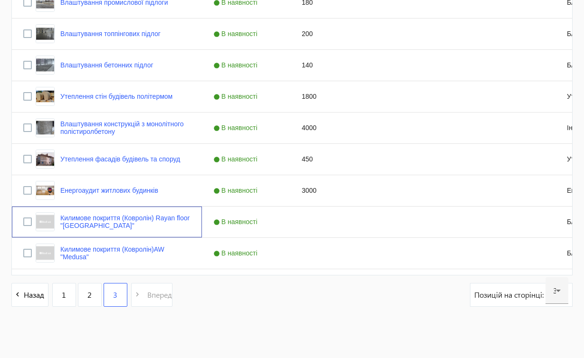
scroll to position [325, 0]
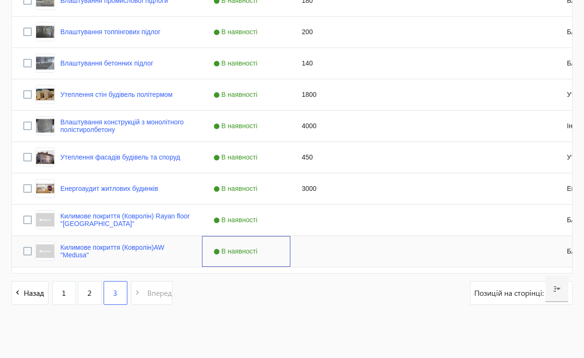
click at [231, 253] on span "В наявності" at bounding box center [236, 252] width 47 height 8
click at [150, 247] on link "Килимове покриття (Ковролін)AW "Medusa"" at bounding box center [125, 251] width 130 height 15
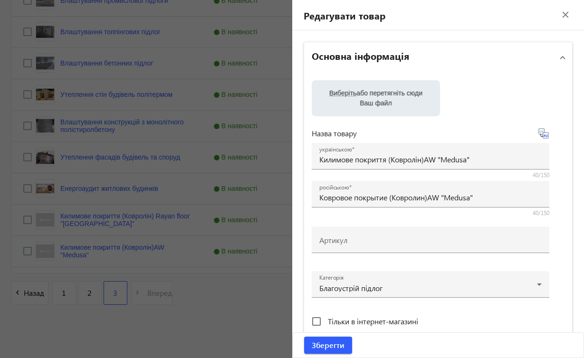
click at [564, 256] on div "Виберіть або перетягніть сюди Ваш файл Назва товару українською Килимове покрит…" at bounding box center [438, 216] width 269 height 287
click at [516, 310] on tree-selector "[PERSON_NAME] підлог" at bounding box center [431, 289] width 238 height 47
click at [422, 322] on div "Тільки в інтернет-магазині" at bounding box center [431, 321] width 238 height 19
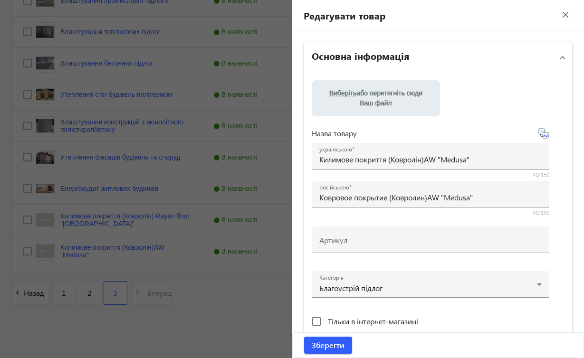
click at [462, 320] on div "Тільки в інтернет-магазині" at bounding box center [431, 321] width 238 height 19
click at [373, 16] on h2 "Редагувати товар" at bounding box center [338, 15] width 93 height 13
click at [559, 15] on mat-icon "close" at bounding box center [565, 15] width 14 height 14
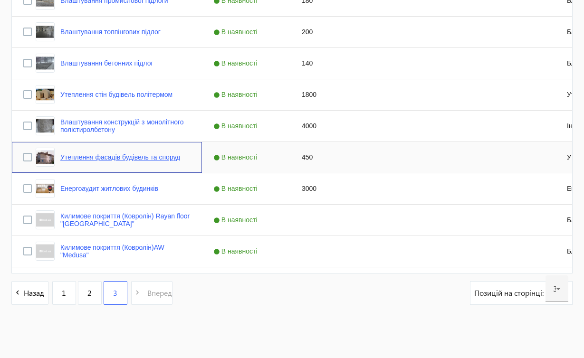
click at [173, 158] on link "Утеплення фасадів будівель та споруд" at bounding box center [120, 158] width 120 height 8
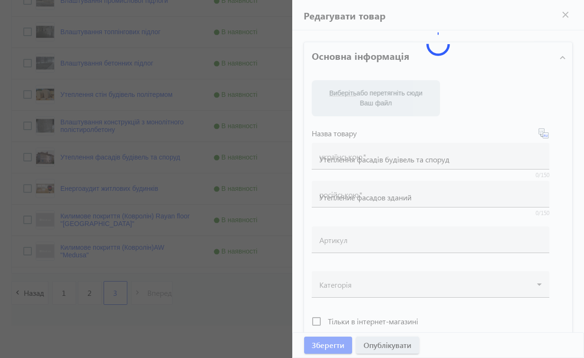
click at [173, 158] on div at bounding box center [292, 179] width 584 height 358
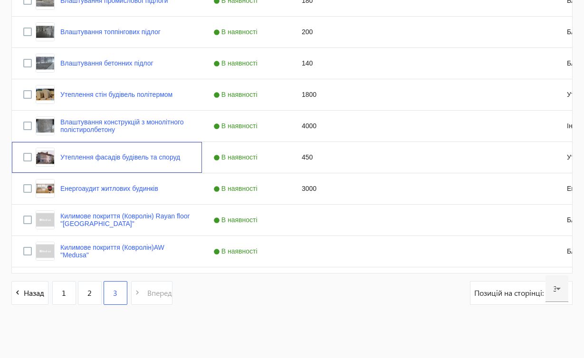
click at [173, 158] on link "Утеплення фасадів будівель та споруд" at bounding box center [120, 158] width 120 height 8
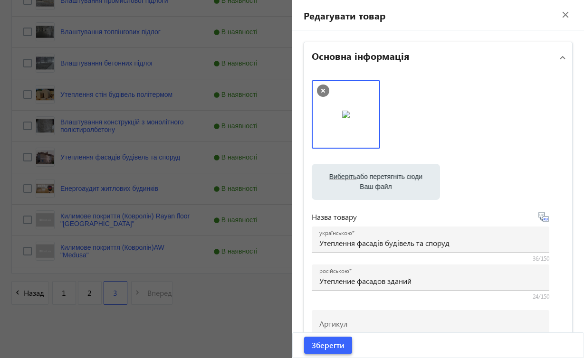
click at [346, 346] on span "submit" at bounding box center [328, 345] width 48 height 23
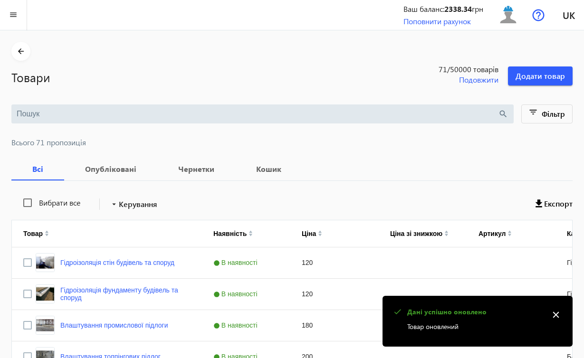
click at [559, 313] on mat-icon "close" at bounding box center [556, 315] width 14 height 14
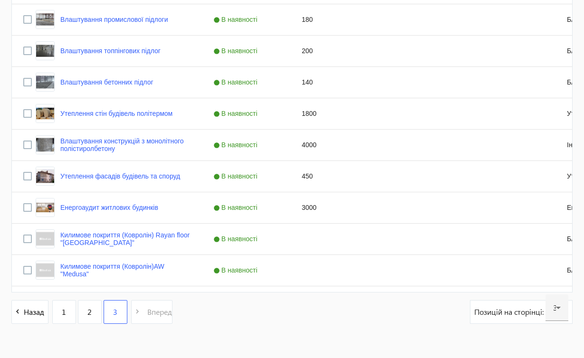
scroll to position [310, 0]
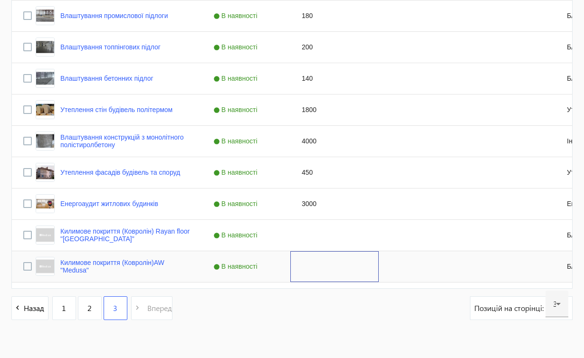
click at [315, 275] on div "Press SPACE to select this row." at bounding box center [334, 266] width 88 height 31
type input "30"
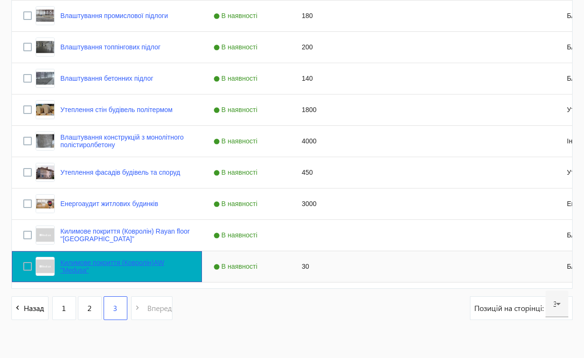
click at [114, 268] on link "Килимове покриття (Ковролін)AW "Medusa"" at bounding box center [125, 266] width 130 height 15
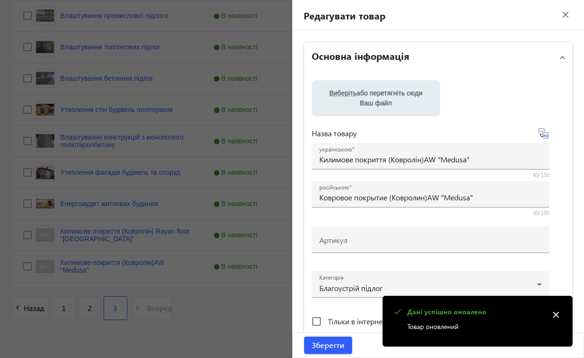
click at [555, 315] on mat-icon "close" at bounding box center [556, 315] width 14 height 14
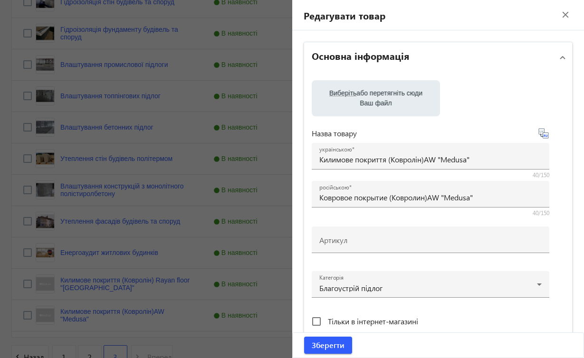
scroll to position [325, 0]
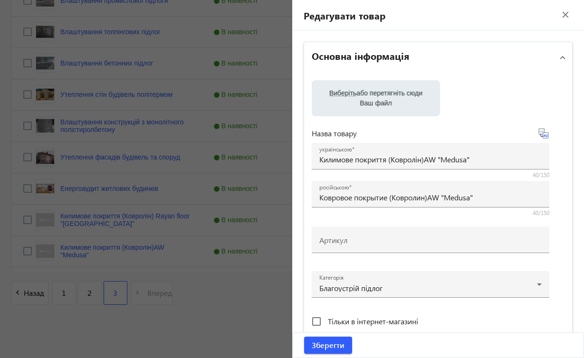
click at [520, 321] on div "Тільки в інтернет-магазині" at bounding box center [431, 321] width 238 height 19
click at [513, 327] on div "Тільки в інтернет-магазині" at bounding box center [431, 321] width 238 height 19
click at [446, 257] on div at bounding box center [431, 257] width 238 height 9
click at [558, 16] on mat-icon "close" at bounding box center [565, 15] width 14 height 14
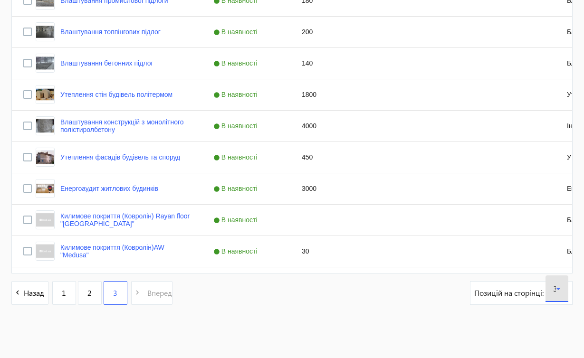
click at [560, 288] on icon at bounding box center [558, 289] width 5 height 2
click at [561, 243] on mat-option "60" at bounding box center [557, 237] width 23 height 23
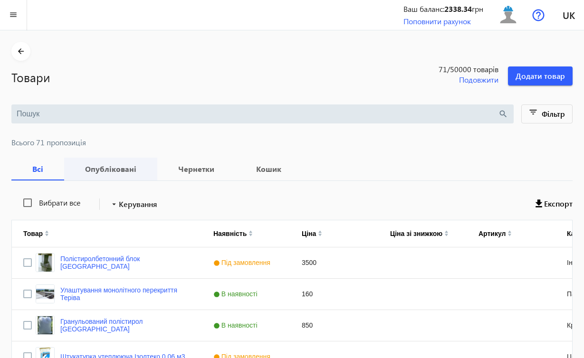
click at [110, 170] on b "Опубліковані" at bounding box center [111, 169] width 70 height 8
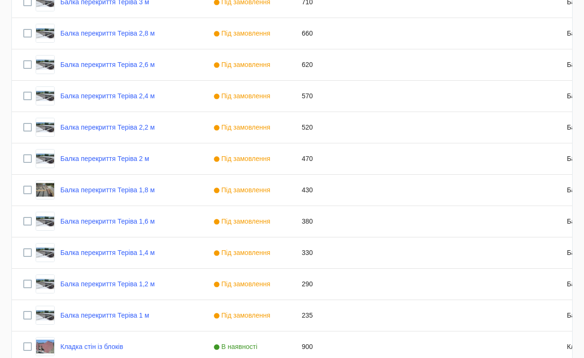
scroll to position [1862, 0]
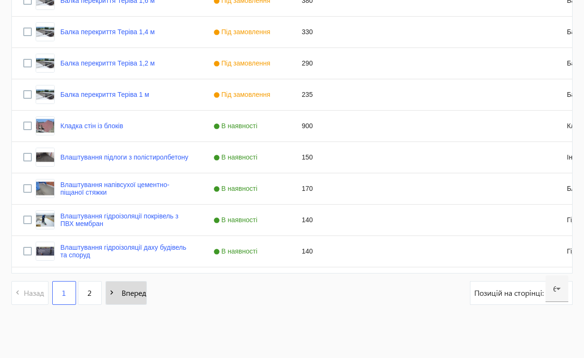
click at [114, 297] on mat-icon "navigate_next" at bounding box center [112, 293] width 12 height 12
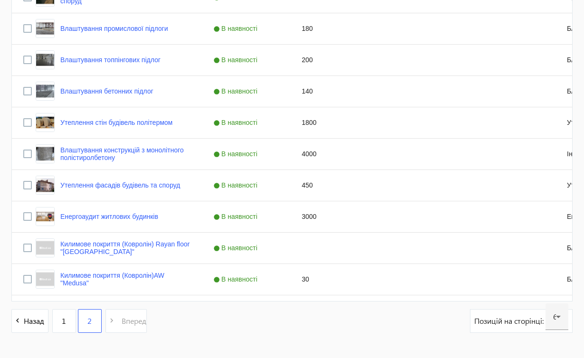
scroll to position [296, 0]
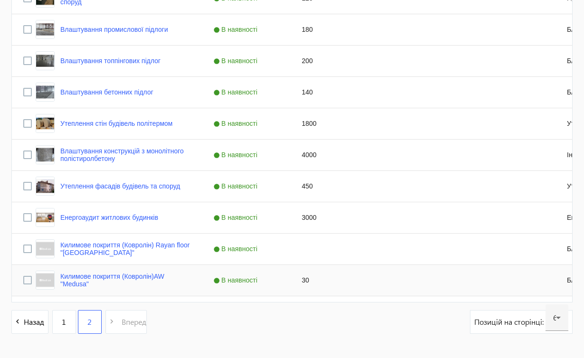
click at [316, 282] on div "30" at bounding box center [334, 280] width 88 height 31
type input "0"
click at [300, 343] on div "navigate_before Назад 1 2 navigate_next Вперед Позицій на сторінці: 60" at bounding box center [291, 326] width 561 height 33
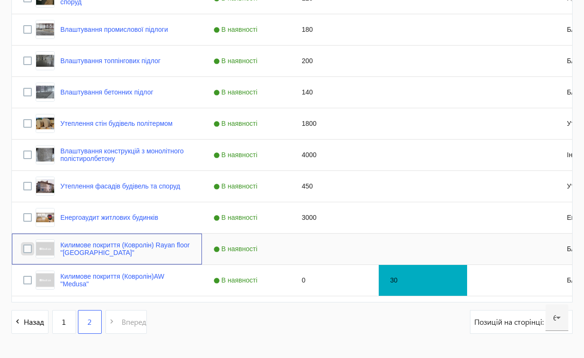
click at [30, 249] on input "Press Space to toggle row selection (unchecked)" at bounding box center [27, 249] width 9 height 9
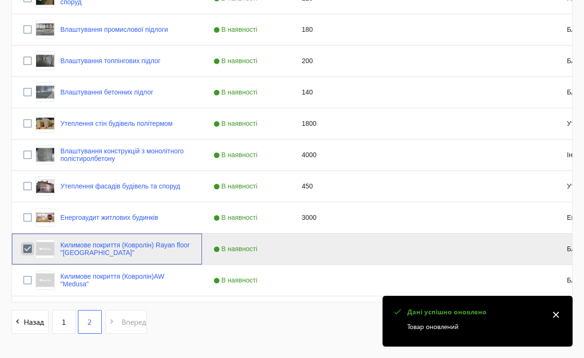
click at [30, 249] on input "Press Space to toggle row selection (checked)" at bounding box center [27, 249] width 9 height 9
checkbox input "false"
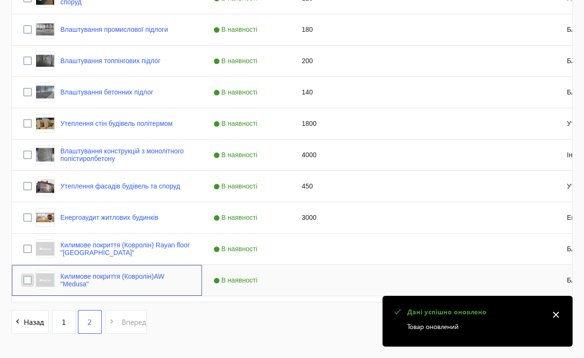
click at [26, 280] on input "Press Space to toggle row selection (unchecked)" at bounding box center [27, 280] width 9 height 9
checkbox input "true"
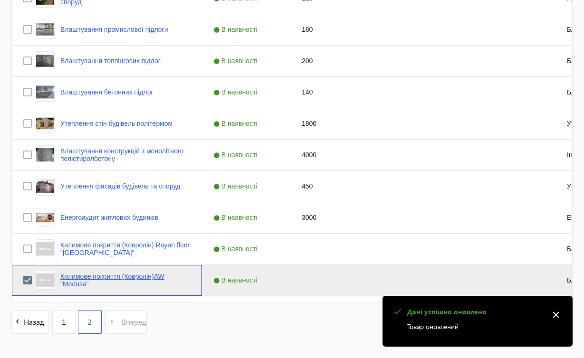
click at [103, 277] on link "Килимове покриття (Ковролін)AW "Medusa"" at bounding box center [125, 280] width 130 height 15
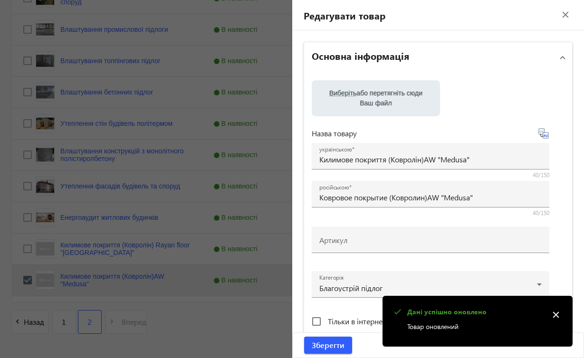
click at [557, 314] on mat-icon "close" at bounding box center [556, 315] width 14 height 14
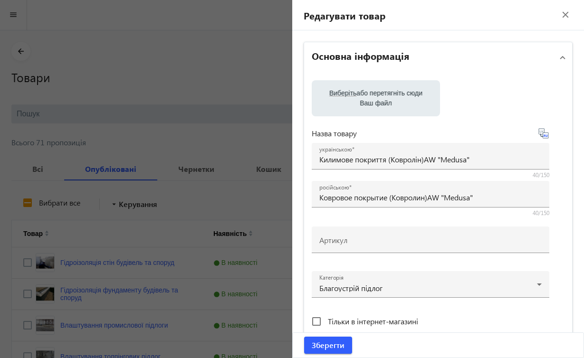
scroll to position [325, 0]
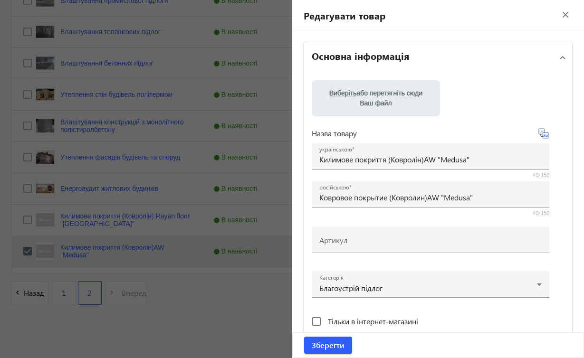
click at [558, 12] on mat-icon "close" at bounding box center [565, 15] width 14 height 14
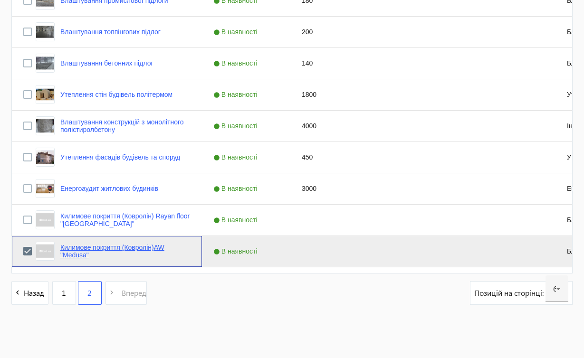
click at [140, 248] on link "Килимове покриття (Ковролін)AW "Medusa"" at bounding box center [125, 251] width 130 height 15
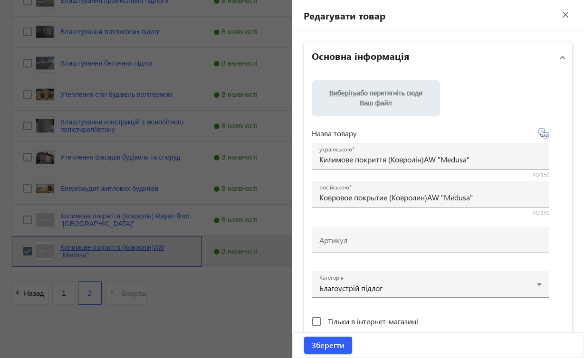
click at [140, 248] on mat-sidenav-container "arrow_back Товари 71 /50000 товарів Подовжити Додати товар search filter_list Ф…" at bounding box center [292, 31] width 584 height 653
click at [499, 311] on tree-selector "[PERSON_NAME] підлог" at bounding box center [431, 289] width 238 height 47
click at [561, 58] on span at bounding box center [563, 57] width 4 height 10
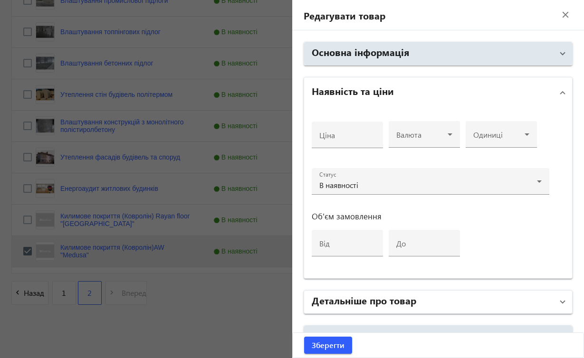
click at [561, 301] on span at bounding box center [563, 302] width 4 height 10
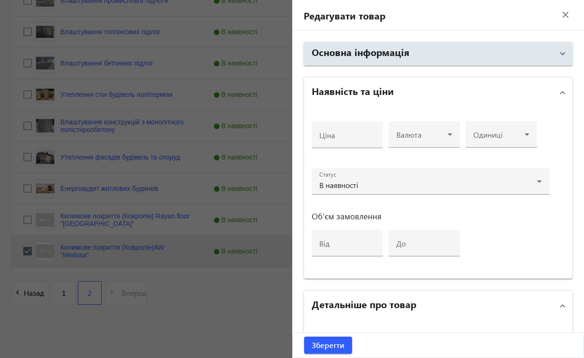
click at [561, 303] on span at bounding box center [563, 306] width 4 height 10
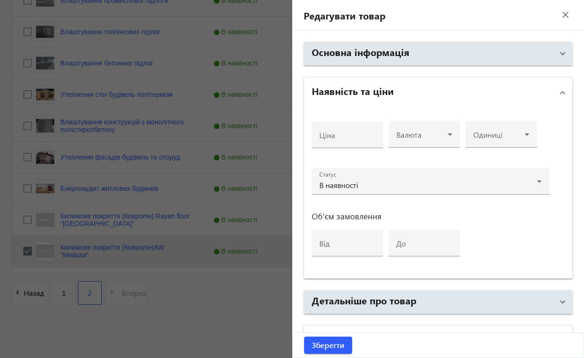
click at [546, 331] on mat-panel-title "Характеристики" at bounding box center [433, 337] width 242 height 17
drag, startPoint x: 546, startPoint y: 331, endPoint x: 544, endPoint y: 262, distance: 68.9
click at [544, 262] on mat-accordion "Основна інформація Виберіть або перетягніть сюди Ваш файл Назва товару українсь…" at bounding box center [438, 263] width 269 height 443
click at [546, 211] on div "Ціна Валюта Одиниці Статус В наявності Об'єм замовлення від до" at bounding box center [431, 192] width 238 height 155
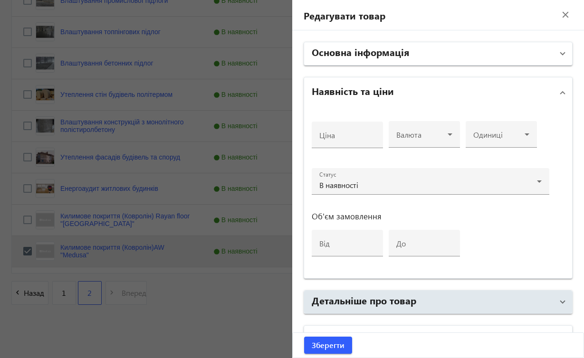
click at [561, 54] on span at bounding box center [563, 53] width 4 height 10
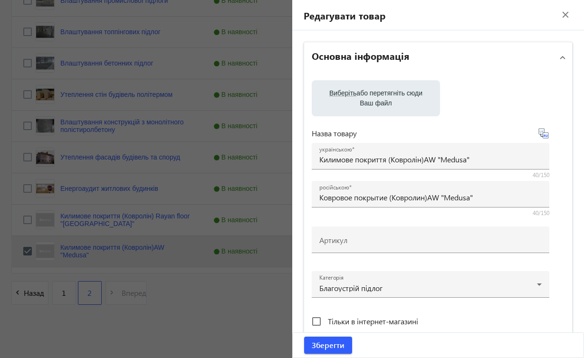
click at [561, 59] on span at bounding box center [563, 57] width 4 height 10
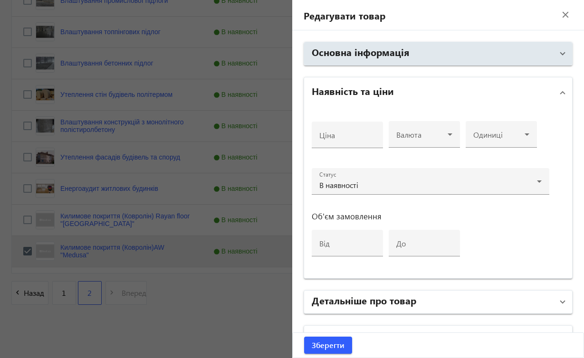
click at [554, 306] on span "Детальніше про товар" at bounding box center [437, 302] width 250 height 17
click at [543, 320] on mat-expansion-panel-header "Детальніше про товар" at bounding box center [438, 306] width 269 height 30
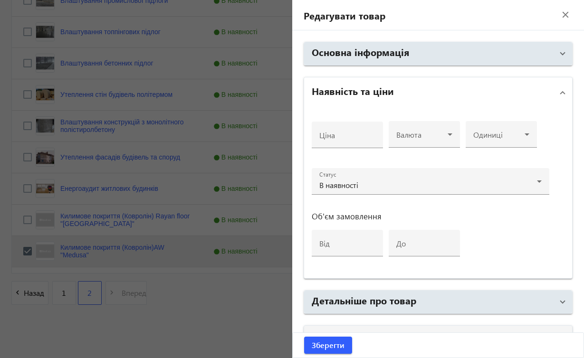
click at [531, 330] on mat-expansion-panel-header "Характеристики" at bounding box center [438, 341] width 269 height 30
click at [531, 330] on mat-panel-title "Характеристики" at bounding box center [433, 337] width 242 height 17
click at [557, 317] on mat-accordion "Основна інформація Виберіть або перетягніть сюди Ваш файл Назва товару українсь…" at bounding box center [438, 263] width 269 height 443
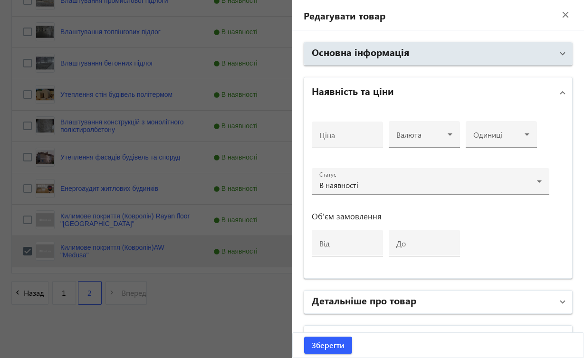
click at [561, 303] on span at bounding box center [563, 302] width 4 height 10
click at [551, 303] on span "Детальніше про товар" at bounding box center [437, 306] width 250 height 17
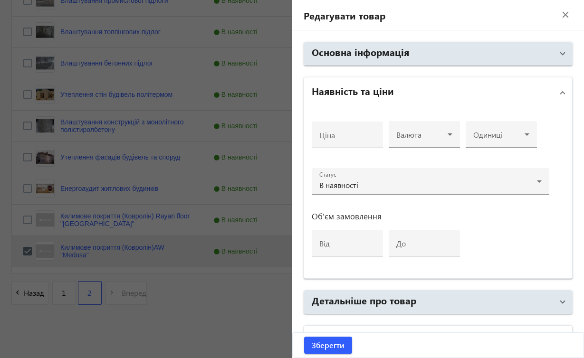
click at [555, 332] on mat-expansion-panel-header "Характеристики" at bounding box center [438, 341] width 269 height 30
click at [555, 332] on span "Характеристики" at bounding box center [437, 337] width 250 height 17
click at [555, 332] on mat-expansion-panel-header "Характеристики" at bounding box center [438, 341] width 269 height 30
click at [421, 328] on mat-expansion-panel-header "Характеристики" at bounding box center [438, 337] width 269 height 23
click at [500, 315] on mat-accordion "Основна інформація Виберіть або перетягніть сюди Ваш файл Назва товару українсь…" at bounding box center [438, 263] width 269 height 443
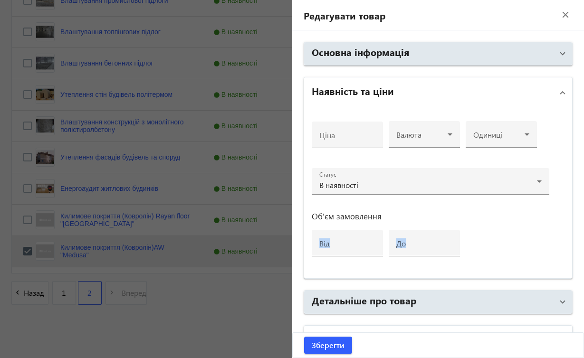
drag, startPoint x: 516, startPoint y: 236, endPoint x: 515, endPoint y: 215, distance: 21.4
click at [515, 215] on div "Ціна Валюта Одиниці Статус В наявності Об'єм замовлення від до" at bounding box center [431, 192] width 238 height 155
click at [516, 262] on div "Ціна Валюта Одиниці Статус В наявності Об'єм замовлення від до" at bounding box center [431, 192] width 238 height 155
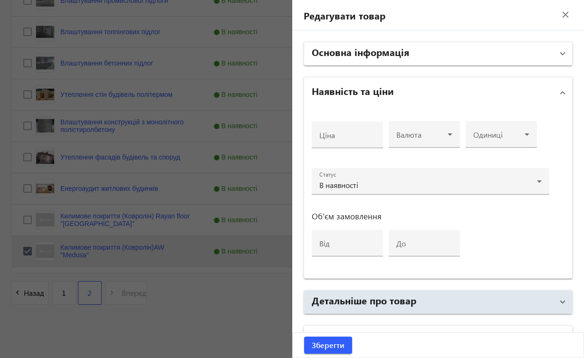
click at [561, 55] on span at bounding box center [563, 53] width 4 height 10
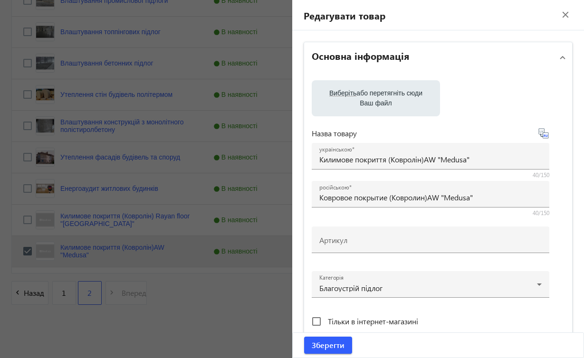
click at [561, 59] on span at bounding box center [563, 57] width 4 height 10
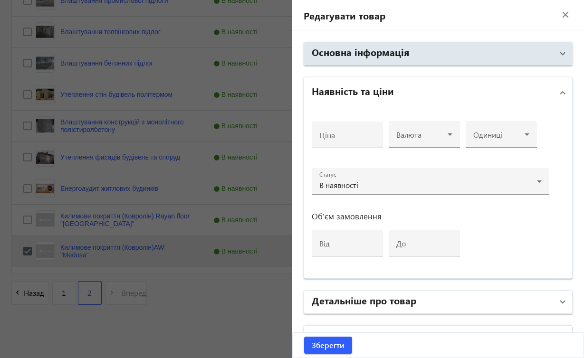
click at [536, 305] on mat-panel-title "Детальніше про товар" at bounding box center [433, 302] width 242 height 17
click at [536, 305] on mat-panel-title "Детальніше про товар" at bounding box center [433, 306] width 242 height 17
click at [561, 301] on span at bounding box center [563, 302] width 4 height 10
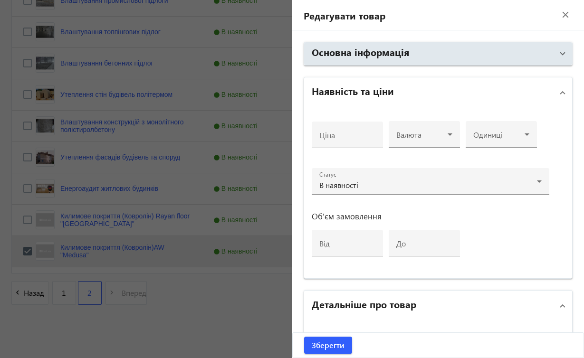
click at [330, 349] on span "Зберегти" at bounding box center [328, 345] width 33 height 10
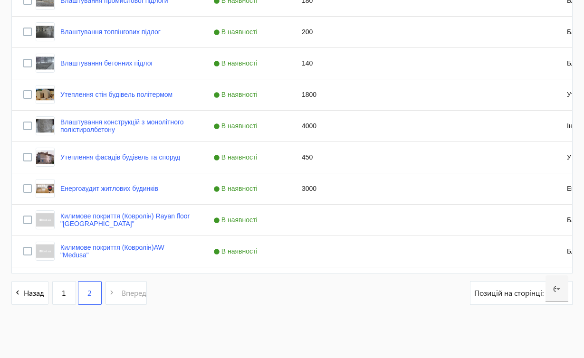
scroll to position [0, 0]
